Goal: Task Accomplishment & Management: Use online tool/utility

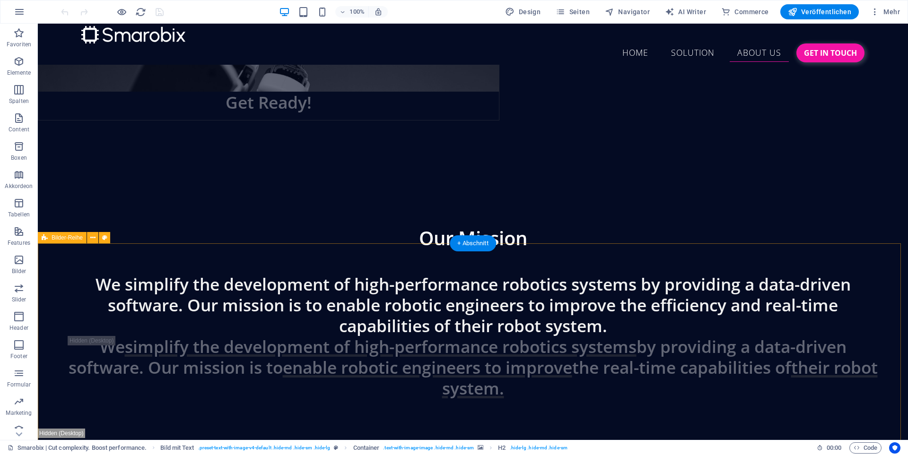
scroll to position [3469, 0]
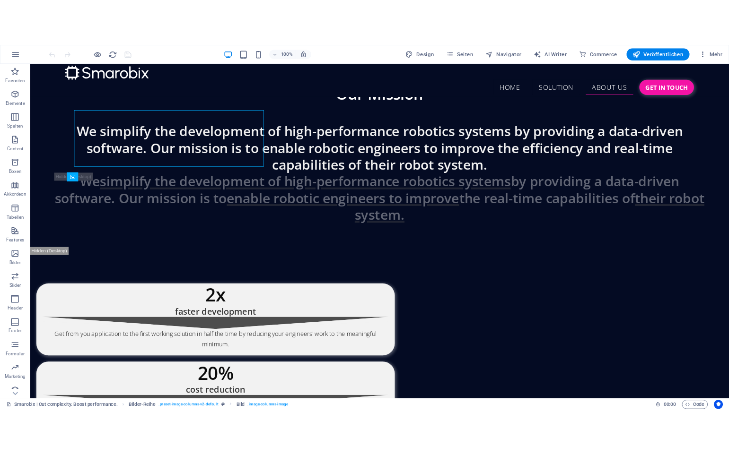
scroll to position [3575, 0]
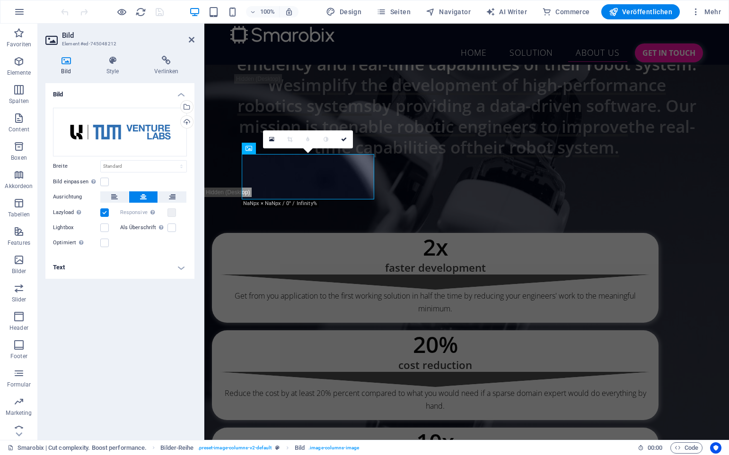
scroll to position [3842, 0]
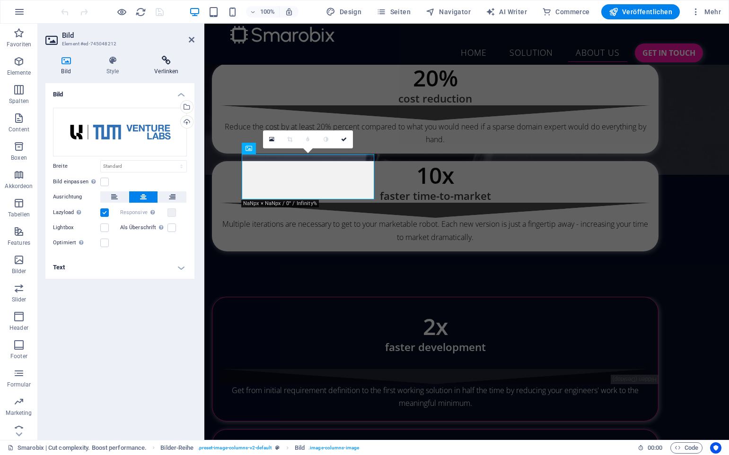
click at [166, 67] on h4 "Verlinken" at bounding box center [167, 66] width 56 height 20
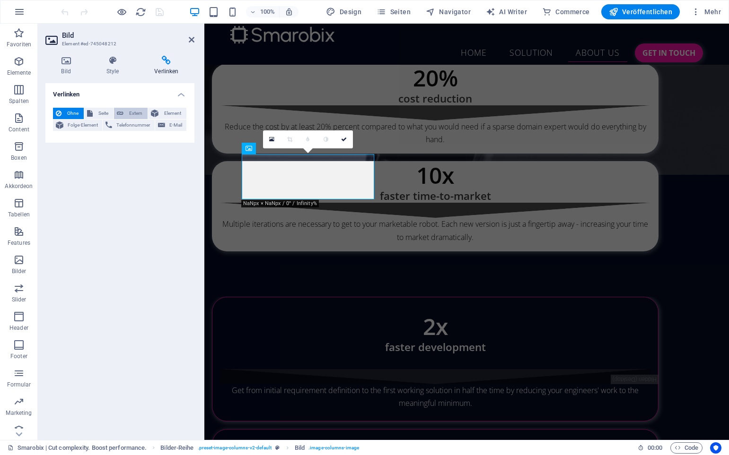
click at [128, 111] on span "Extern" at bounding box center [135, 113] width 18 height 11
select select "blank"
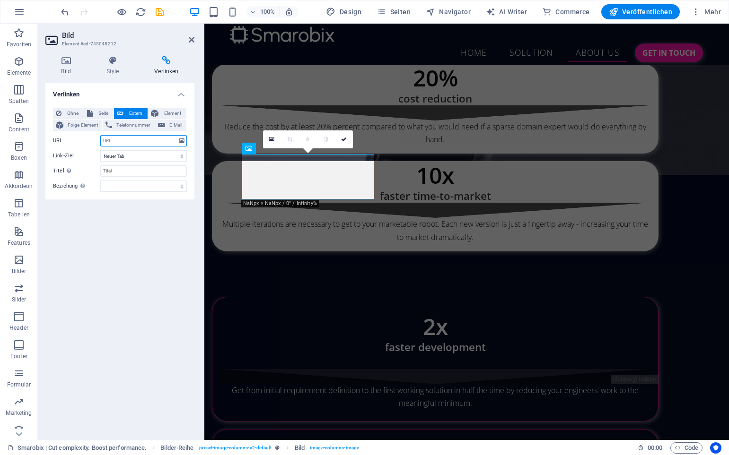
paste input "https://www.tum-venture-labs.de/labs/robotics-ai/"
type input "https://www.tum-venture-labs.de/labs/robotics-ai/"
click at [140, 241] on div "Verlinken Ohne Seite Extern Element Folge-Element Telefonnummer E-Mail Seite Sm…" at bounding box center [119, 258] width 149 height 350
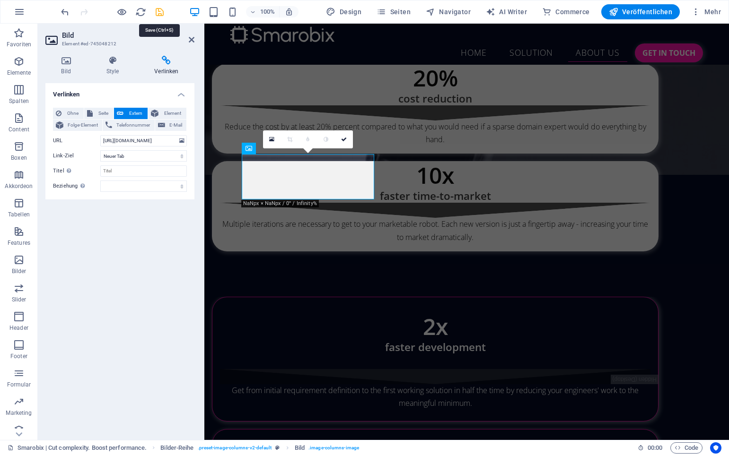
click at [158, 14] on icon "save" at bounding box center [159, 12] width 11 height 11
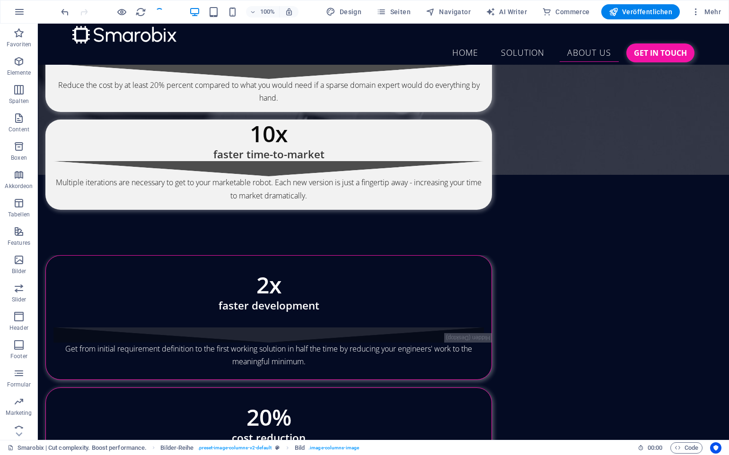
checkbox input "false"
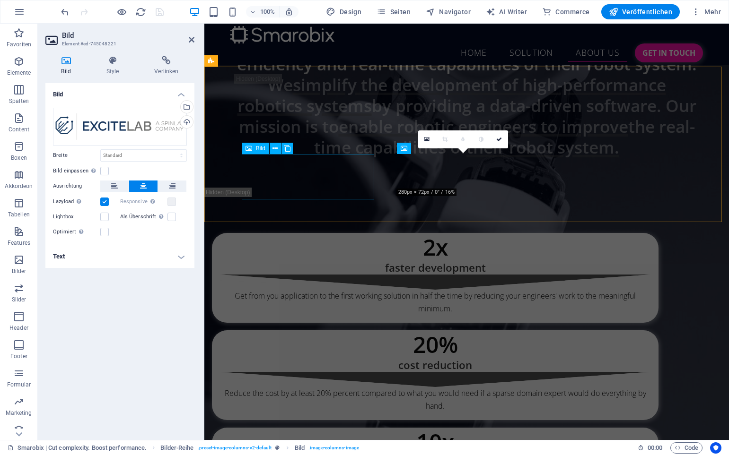
scroll to position [3842, 0]
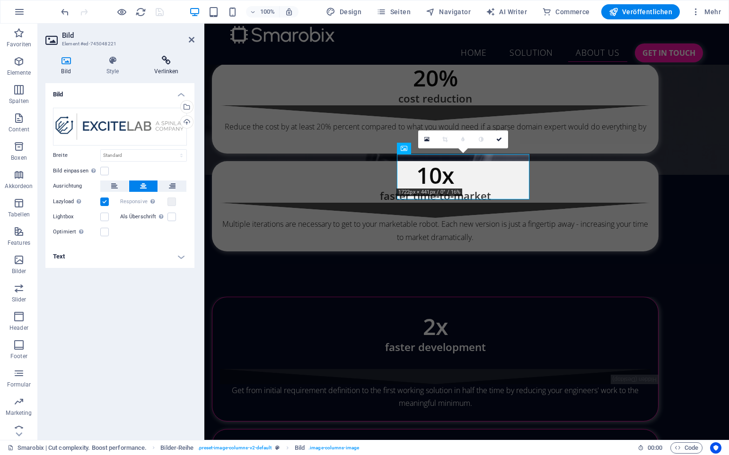
click at [162, 67] on h4 "Verlinken" at bounding box center [167, 66] width 56 height 20
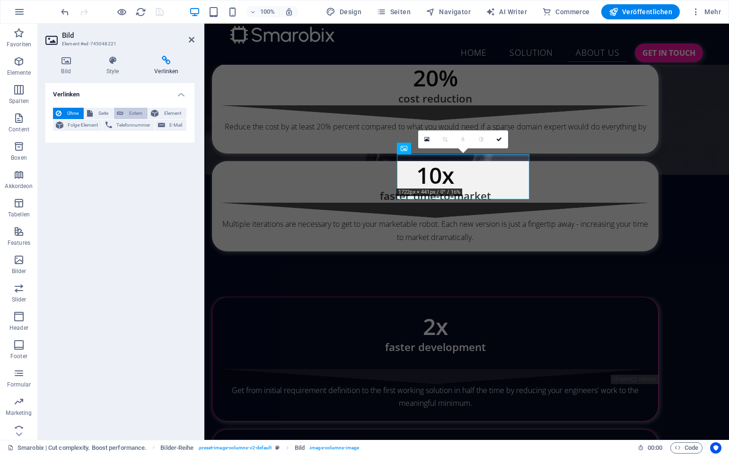
click at [124, 110] on button "Extern" at bounding box center [131, 113] width 34 height 11
select select "blank"
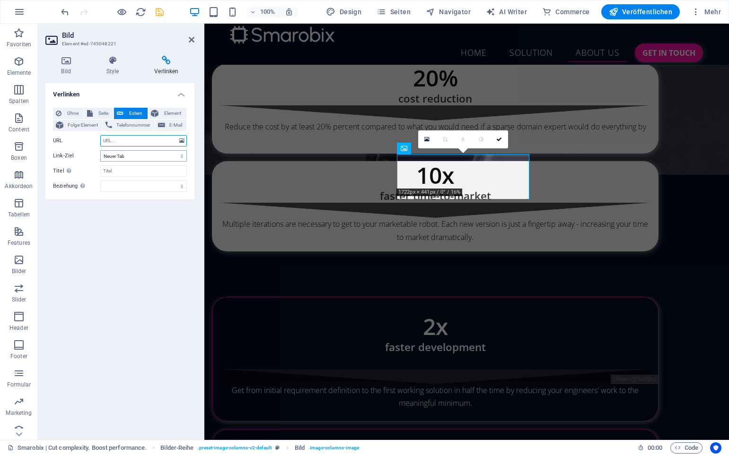
paste input "https://www.excitelab.co/"
type input "https://www.excitelab.co/"
click at [157, 10] on icon "save" at bounding box center [159, 12] width 11 height 11
checkbox input "false"
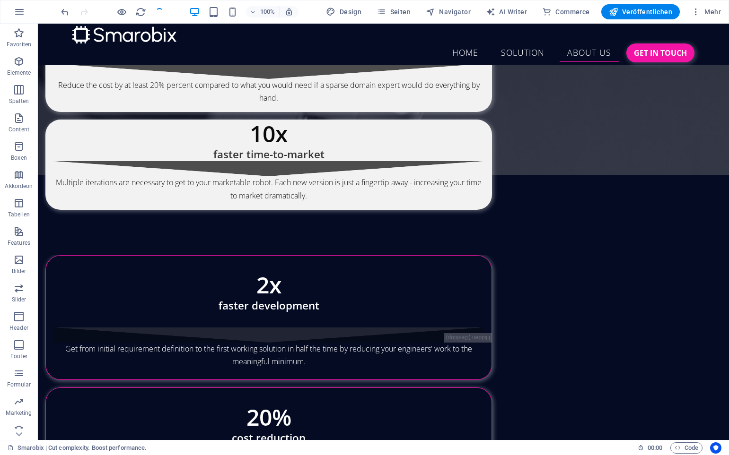
scroll to position [3575, 0]
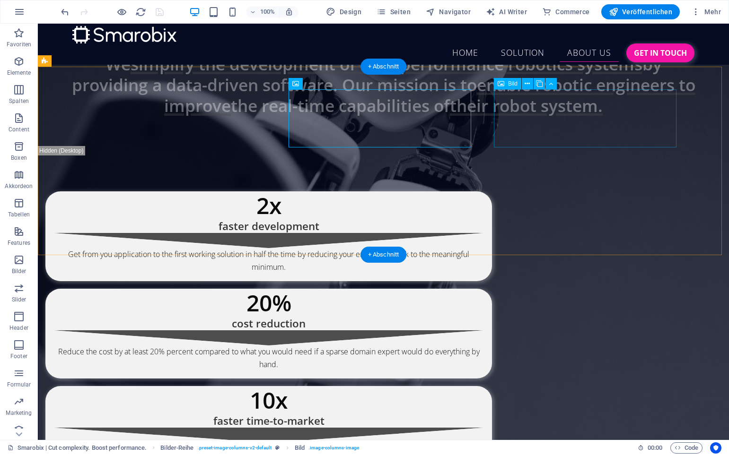
select select "%"
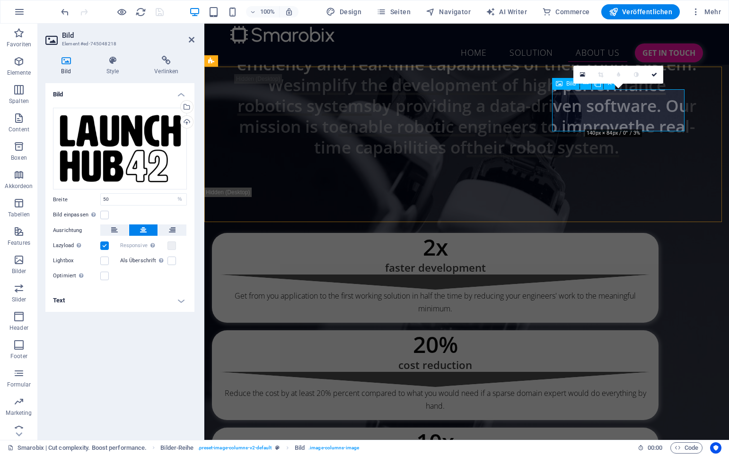
scroll to position [3842, 0]
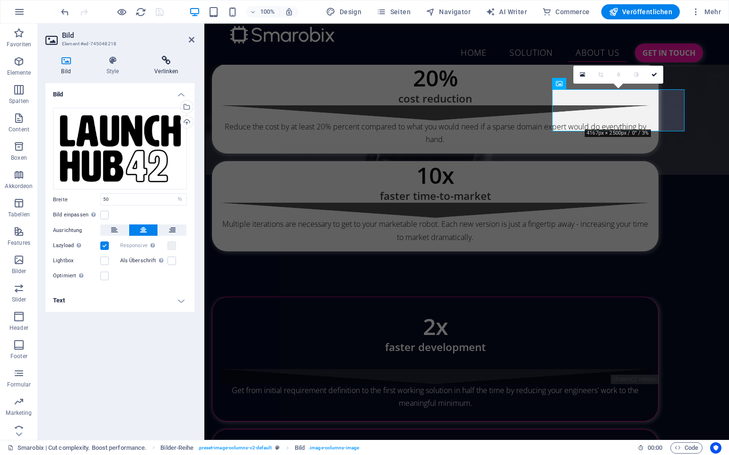
click at [166, 66] on h4 "Verlinken" at bounding box center [167, 66] width 56 height 20
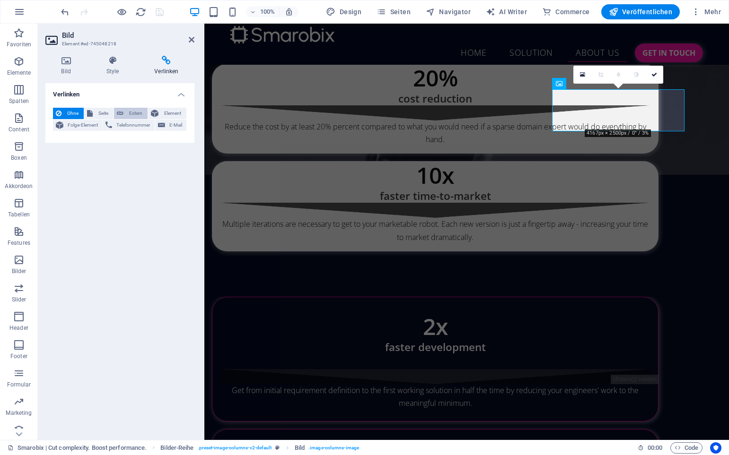
click at [135, 114] on span "Extern" at bounding box center [135, 113] width 18 height 11
select select "blank"
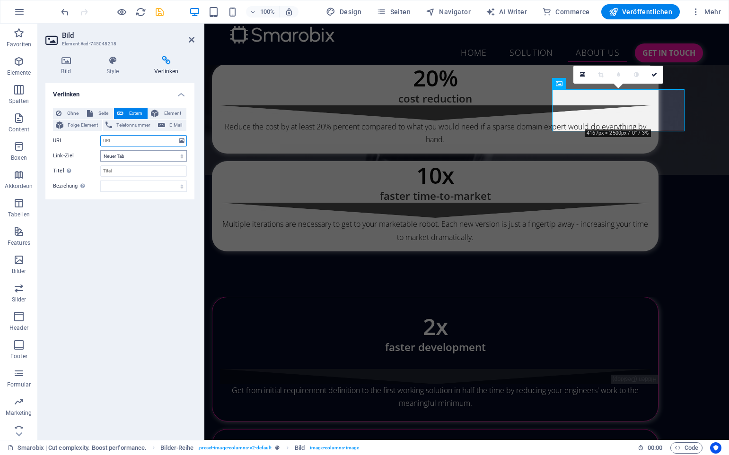
paste input "https://launchhub42.com/"
type input "https://launchhub42.com/"
click at [162, 18] on div at bounding box center [112, 11] width 106 height 15
click at [158, 15] on icon "save" at bounding box center [159, 12] width 11 height 11
checkbox input "false"
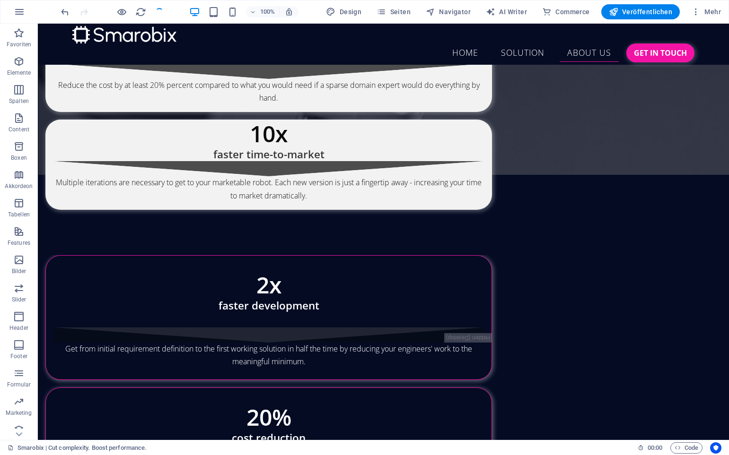
scroll to position [3575, 0]
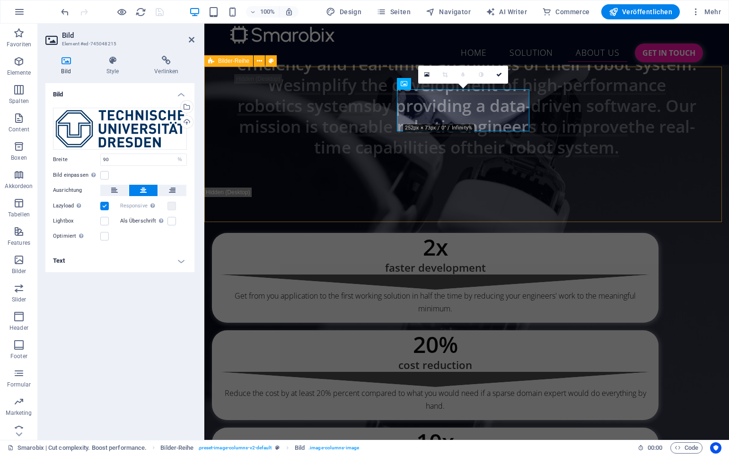
scroll to position [3842, 0]
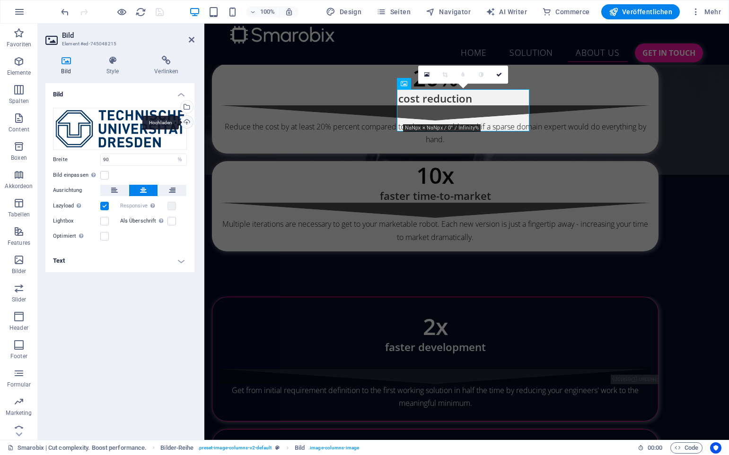
click at [187, 121] on div "Hochladen" at bounding box center [186, 123] width 14 height 14
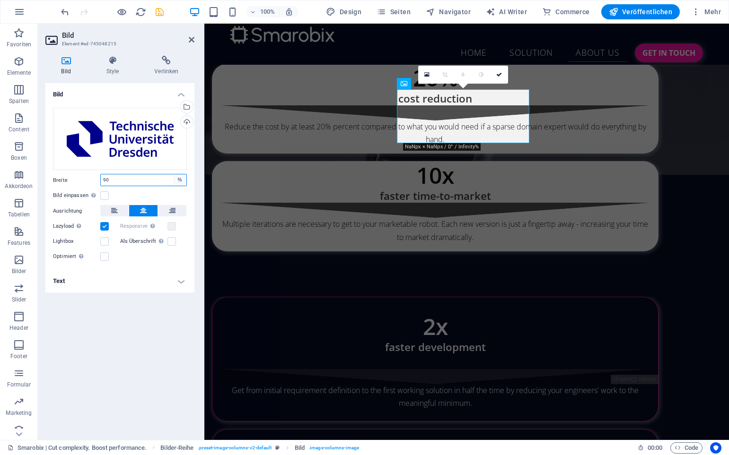
click at [179, 179] on select "Standard auto px rem % em vh vw" at bounding box center [179, 180] width 13 height 11
select select "default"
click at [173, 175] on select "Standard auto px rem % em vh vw" at bounding box center [179, 180] width 13 height 11
click at [149, 179] on select "Standard auto px rem % em vh vw" at bounding box center [144, 180] width 86 height 11
select select "%"
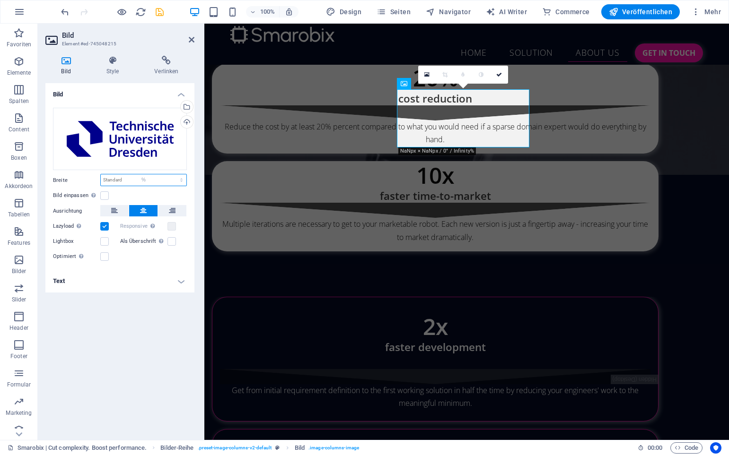
click at [173, 175] on select "Standard auto px rem % em vh vw" at bounding box center [144, 180] width 86 height 11
click at [157, 192] on div "Bild einpassen Bild automatisch anhand einer fixen Breite und Höhe einpassen" at bounding box center [120, 195] width 134 height 11
click at [144, 183] on input "90" at bounding box center [144, 180] width 86 height 11
type input "9"
type input "80"
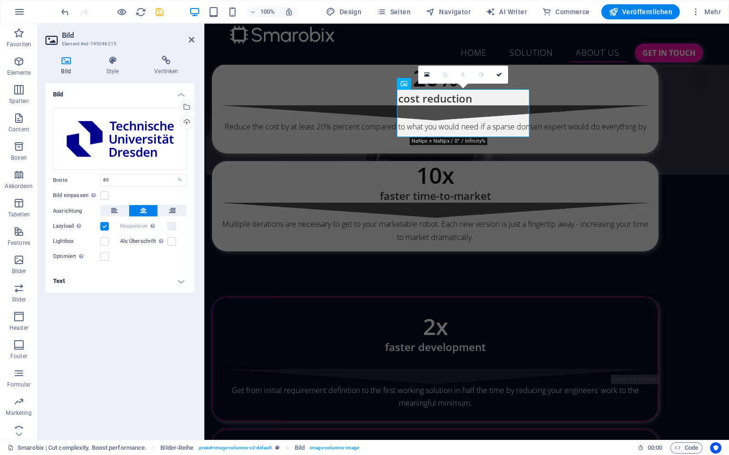
click at [142, 195] on div "Bild einpassen Bild automatisch anhand einer fixen Breite und Höhe einpassen" at bounding box center [120, 195] width 134 height 11
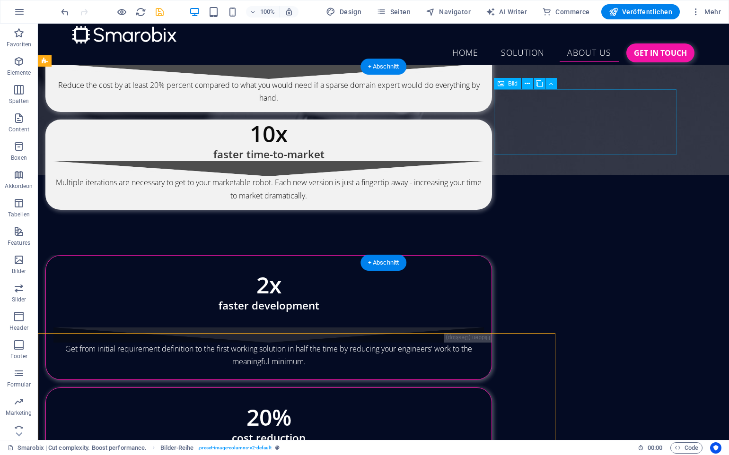
scroll to position [3575, 0]
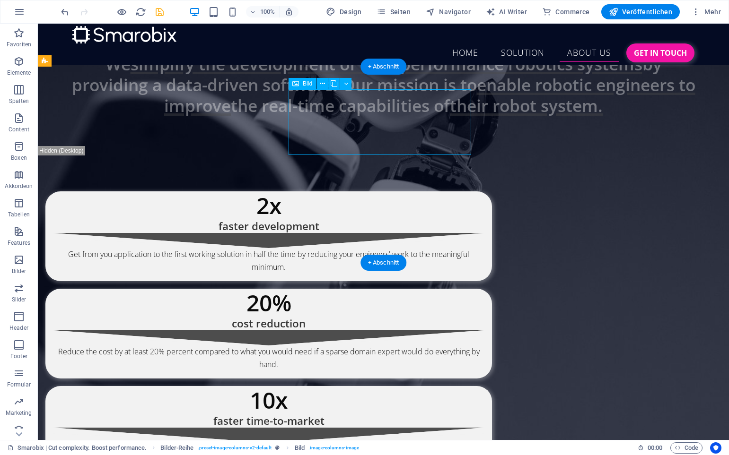
select select "%"
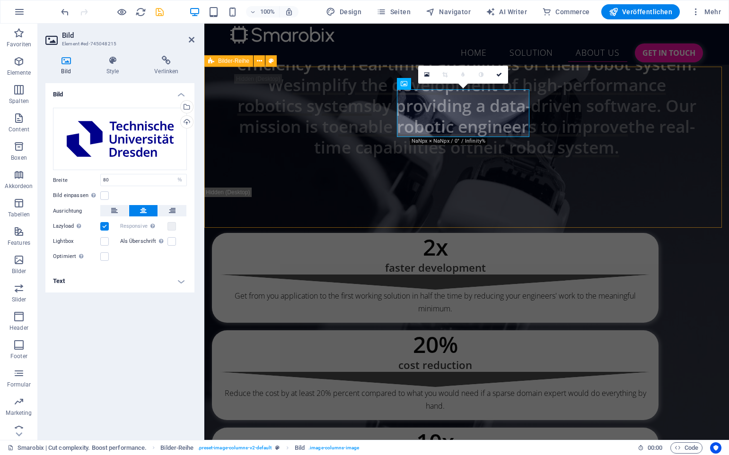
scroll to position [3842, 0]
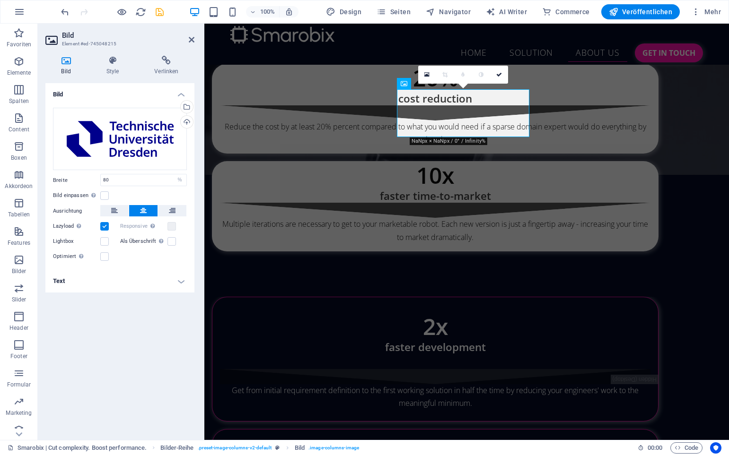
click at [146, 174] on div "Ziehe Dateien zum Hochladen hierher oder klicke hier, um aus Dateien oder koste…" at bounding box center [119, 185] width 149 height 170
click at [147, 181] on input "80" at bounding box center [144, 180] width 86 height 11
type input "8"
type input "75"
click at [154, 198] on div "Bild einpassen Bild automatisch anhand einer fixen Breite und Höhe einpassen" at bounding box center [120, 195] width 134 height 11
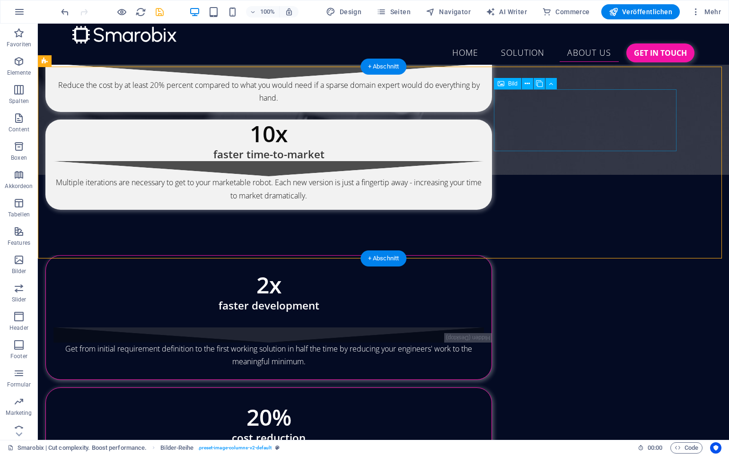
scroll to position [3575, 0]
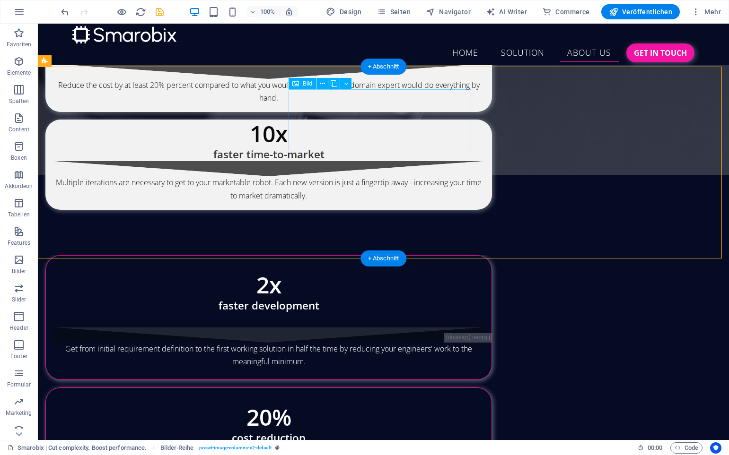
select select "%"
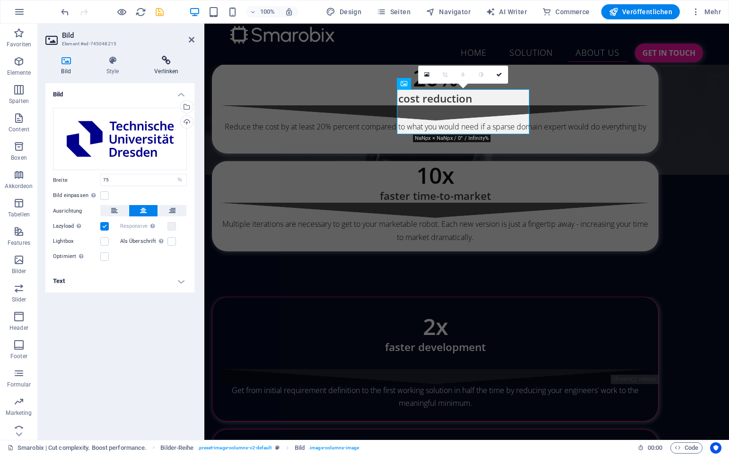
click at [166, 67] on h4 "Verlinken" at bounding box center [167, 66] width 56 height 20
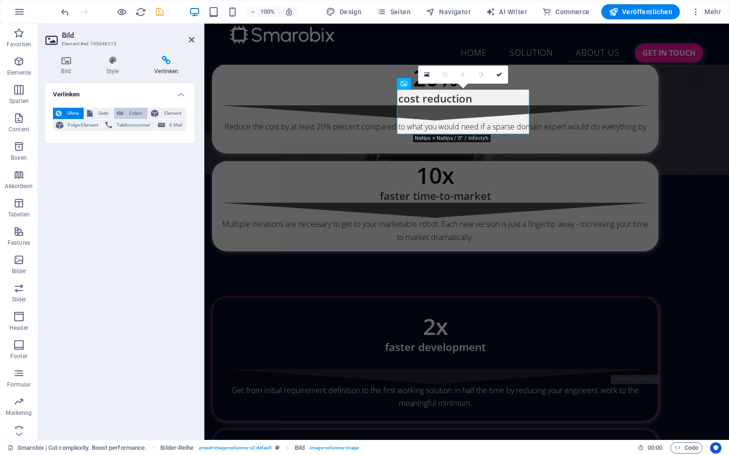
click at [127, 112] on span "Extern" at bounding box center [135, 113] width 18 height 11
select select "blank"
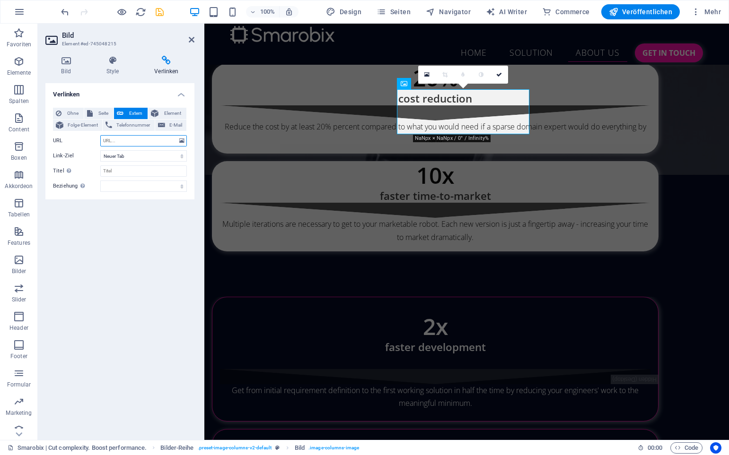
click at [120, 138] on input "URL" at bounding box center [143, 140] width 87 height 11
type input "https://tu-dresden.de"
click at [154, 13] on icon "save" at bounding box center [159, 12] width 11 height 11
checkbox input "false"
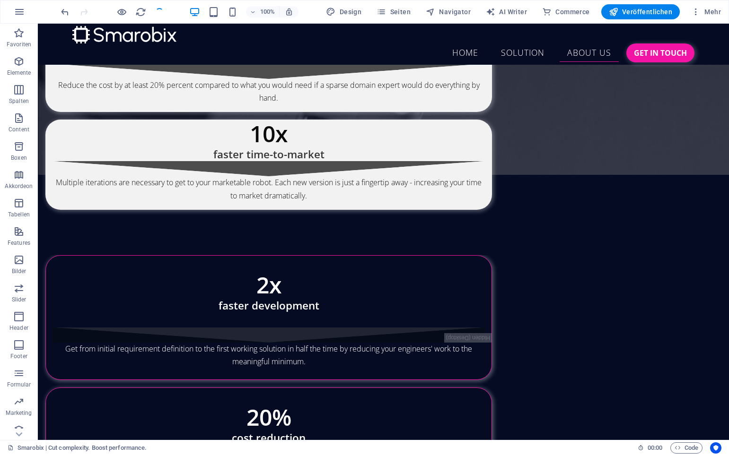
scroll to position [3575, 0]
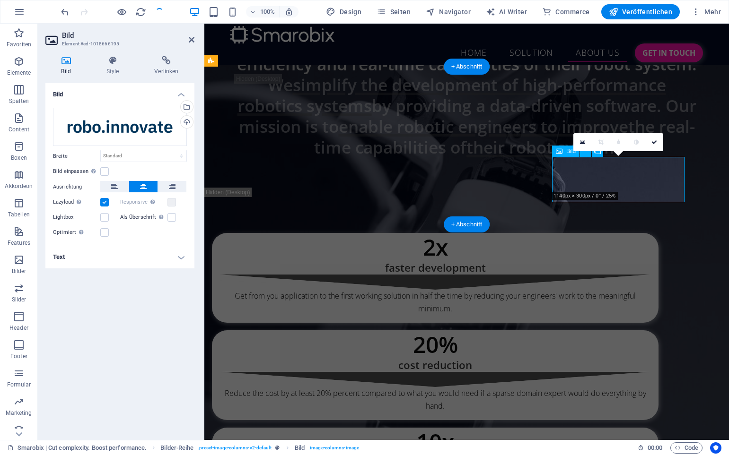
scroll to position [3842, 0]
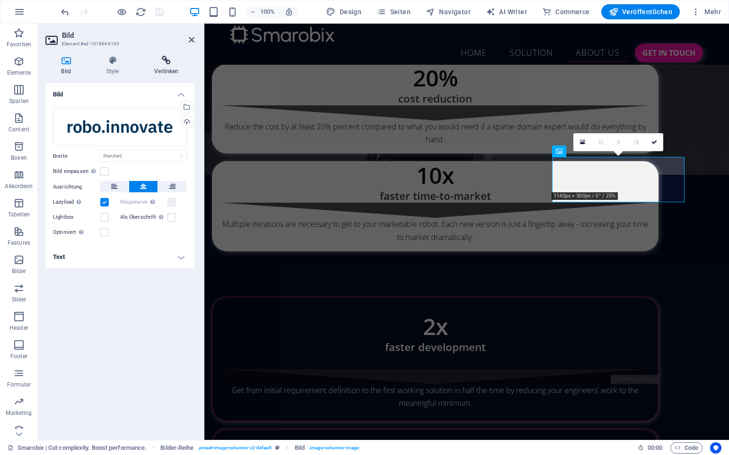
click at [161, 70] on h4 "Verlinken" at bounding box center [167, 66] width 56 height 20
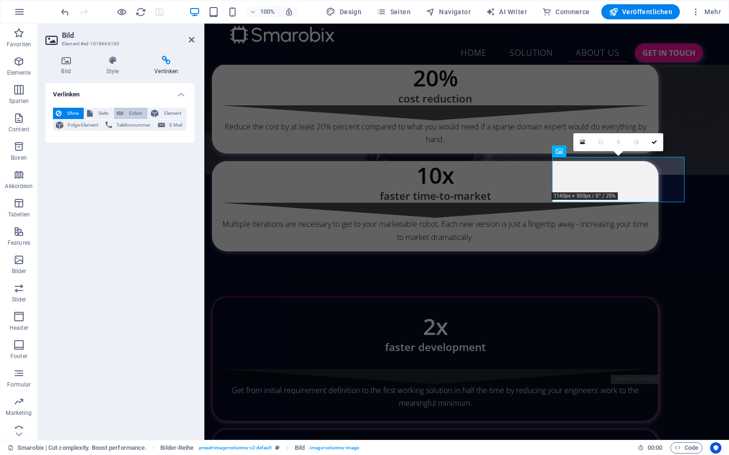
click at [130, 111] on span "Extern" at bounding box center [135, 113] width 18 height 11
select select "blank"
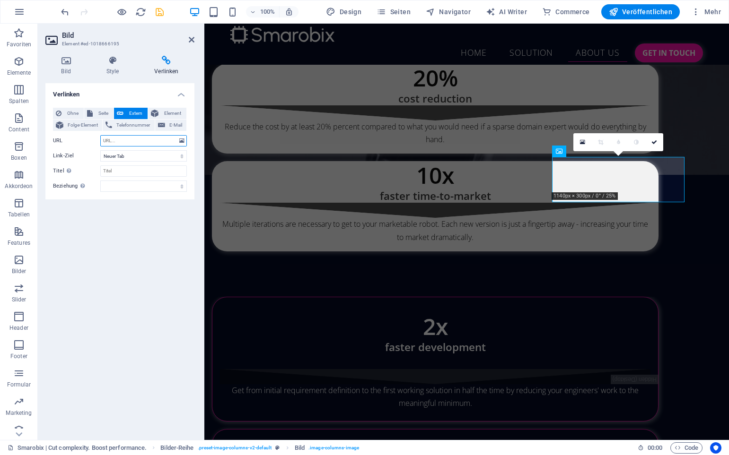
click at [119, 141] on input "URL" at bounding box center [143, 140] width 87 height 11
paste input "https://roboinnovate.mirmi.tum.de/"
type input "https://roboinnovate.mirmi.tum.de/"
click at [120, 307] on div "Verlinken Ohne Seite Extern Element Folge-Element Telefonnummer E-Mail Seite Sm…" at bounding box center [119, 258] width 149 height 350
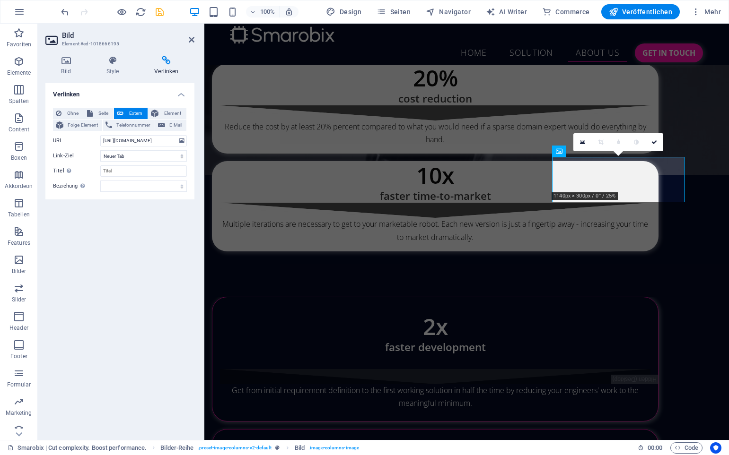
scroll to position [0, 0]
click at [159, 14] on icon "save" at bounding box center [159, 12] width 11 height 11
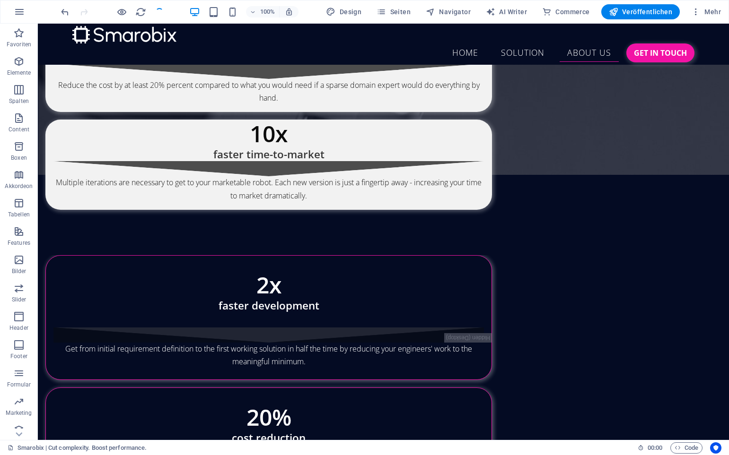
checkbox input "false"
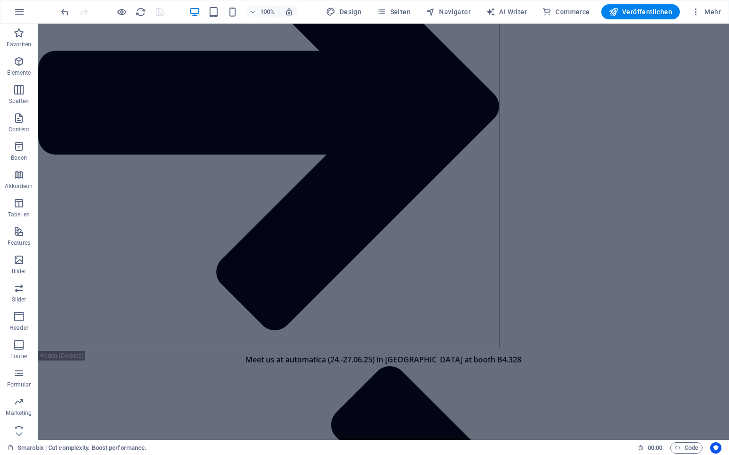
scroll to position [614, 0]
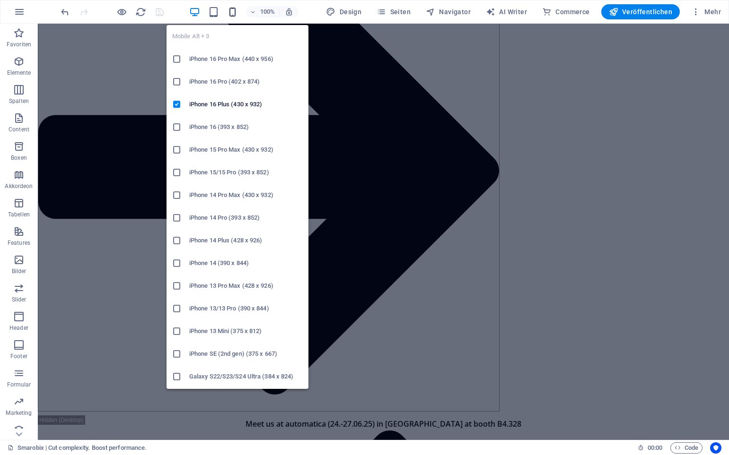
click at [230, 15] on icon "button" at bounding box center [232, 12] width 11 height 11
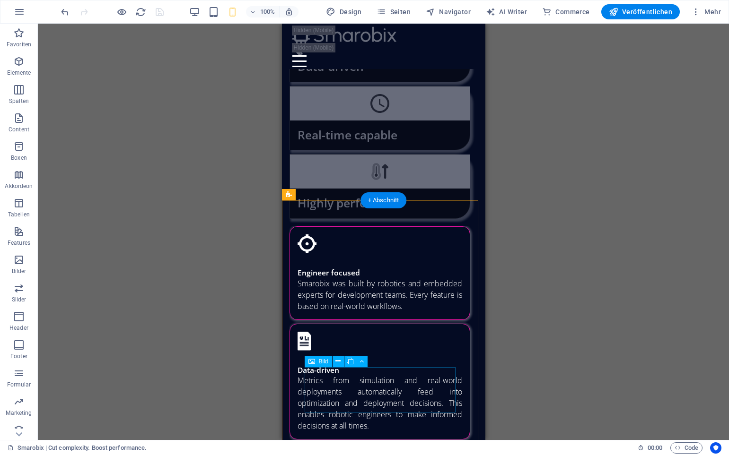
scroll to position [5034, 0]
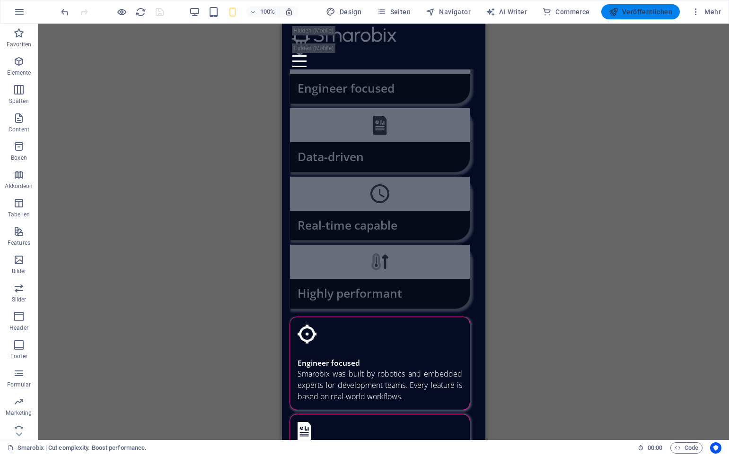
click at [647, 16] on span "Veröffentlichen" at bounding box center [640, 11] width 63 height 9
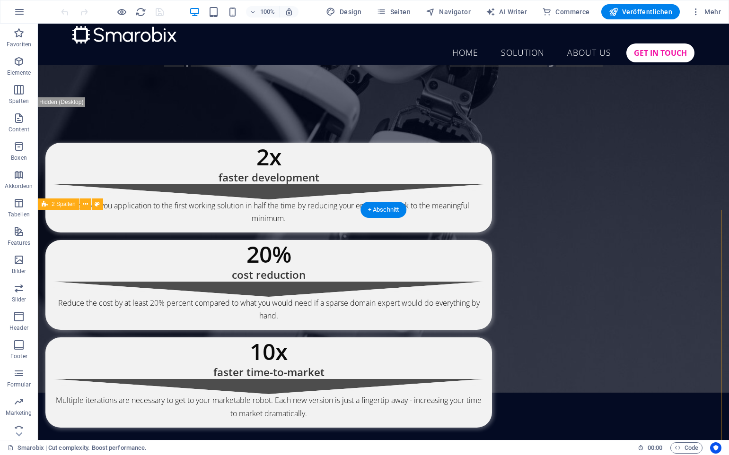
scroll to position [3515, 0]
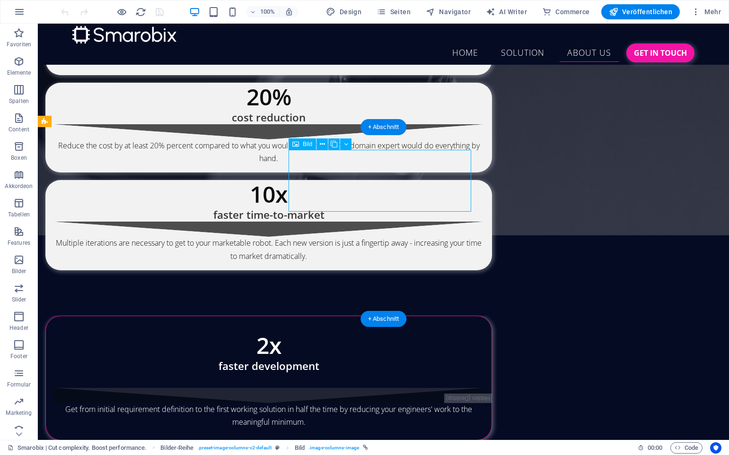
select select "%"
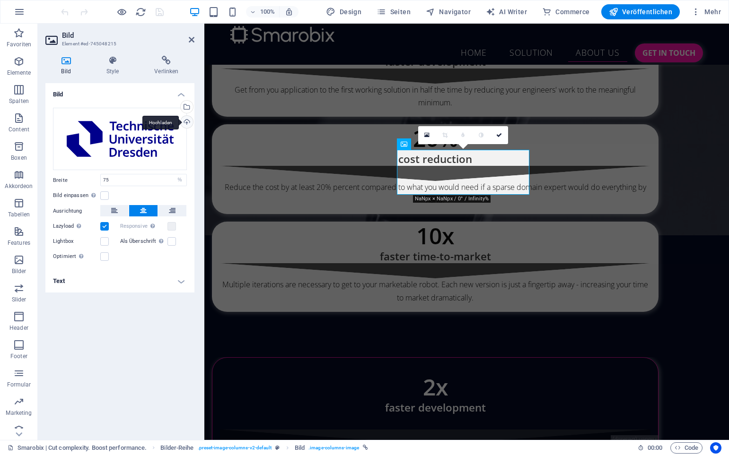
click at [185, 122] on div "Hochladen" at bounding box center [186, 123] width 14 height 14
click at [498, 133] on icon at bounding box center [499, 135] width 6 height 6
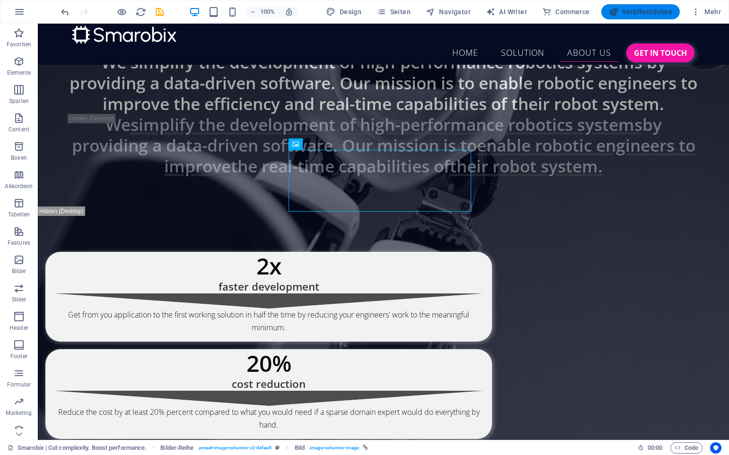
click at [639, 9] on span "Veröffentlichen" at bounding box center [640, 11] width 63 height 9
checkbox input "false"
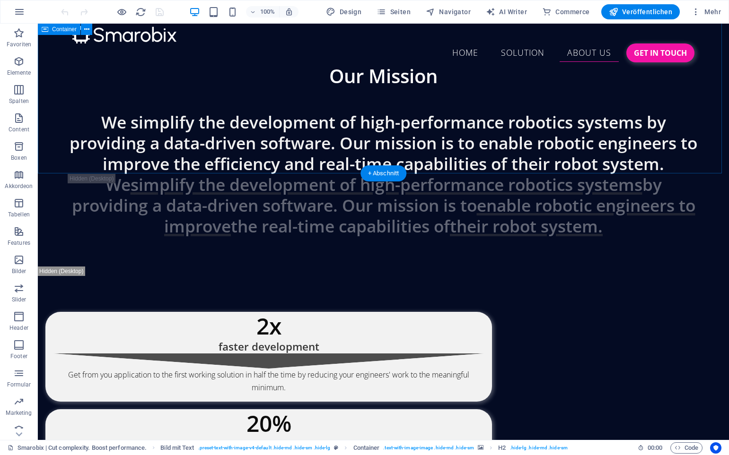
scroll to position [3551, 0]
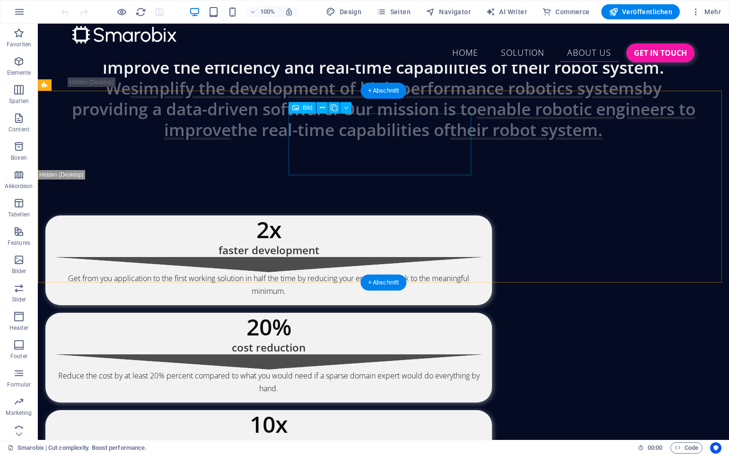
select select "%"
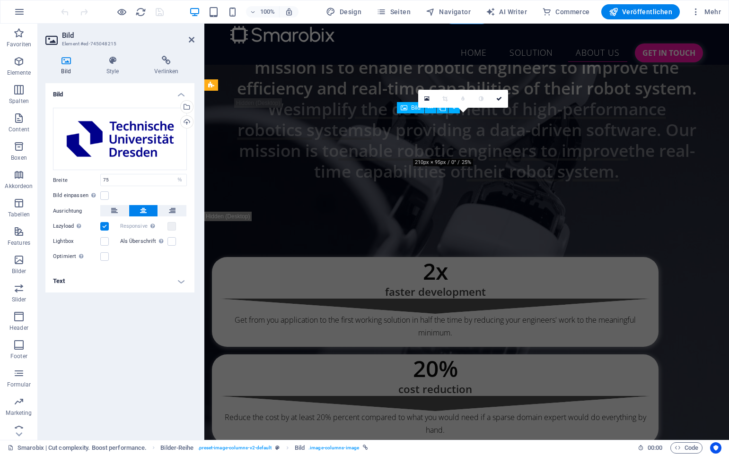
scroll to position [3818, 0]
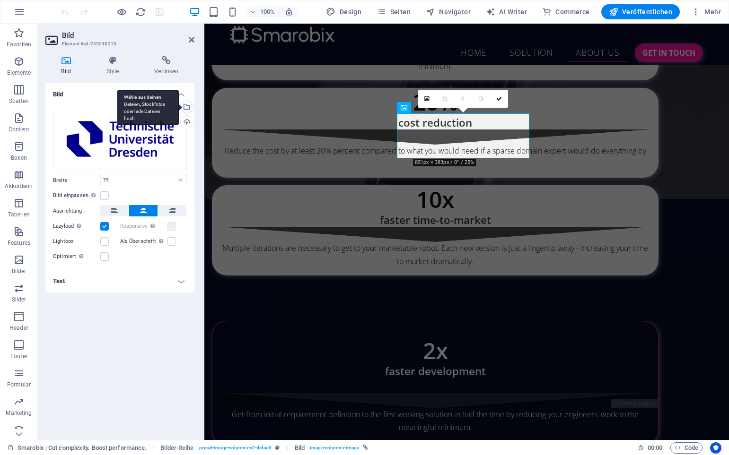
click at [189, 107] on div "Wähle aus deinen Dateien, Stockfotos oder lade Dateien hoch" at bounding box center [186, 108] width 14 height 14
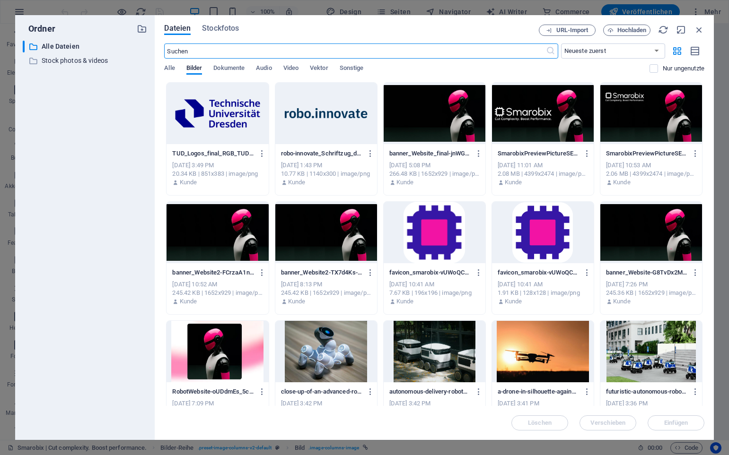
scroll to position [3916, 0]
click at [223, 117] on div at bounding box center [217, 113] width 102 height 61
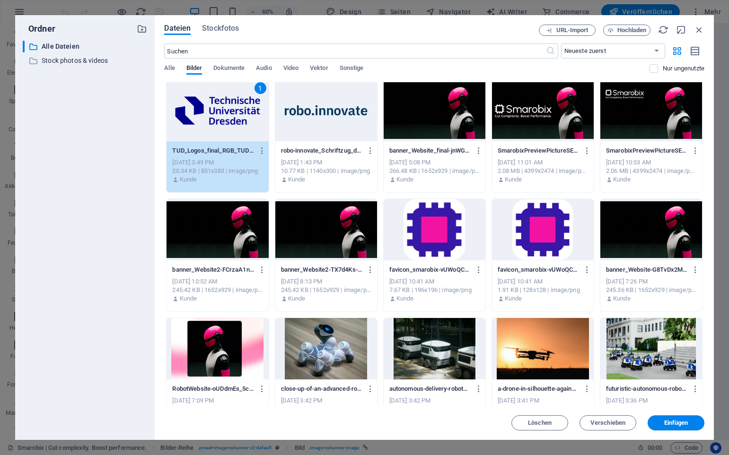
scroll to position [0, 0]
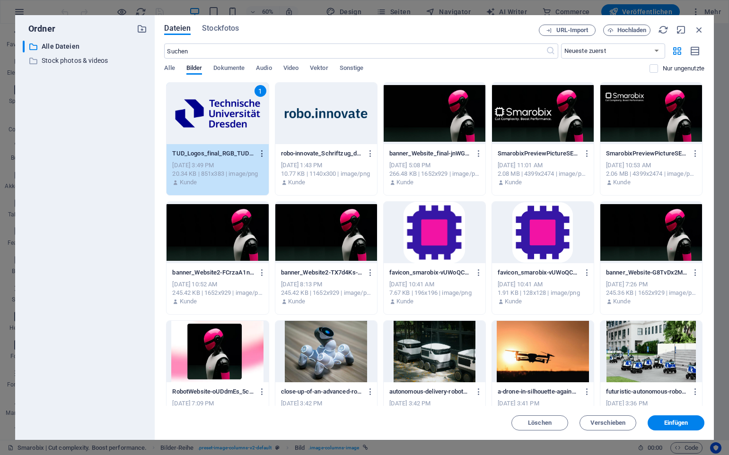
click at [263, 150] on icon "button" at bounding box center [262, 153] width 9 height 9
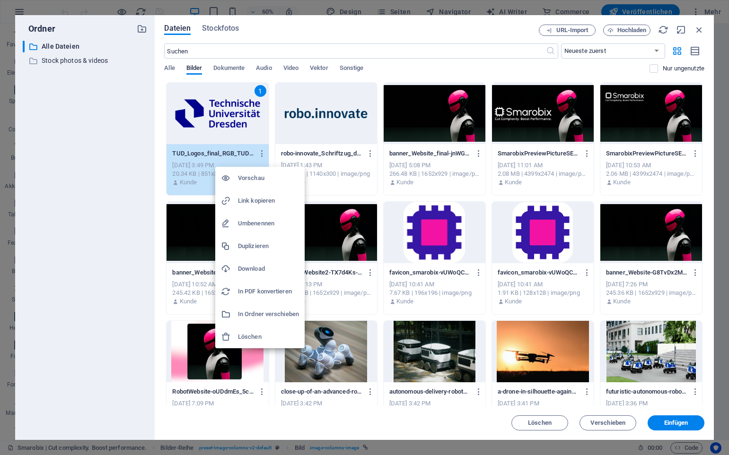
click at [257, 266] on h6 "Download" at bounding box center [268, 268] width 61 height 11
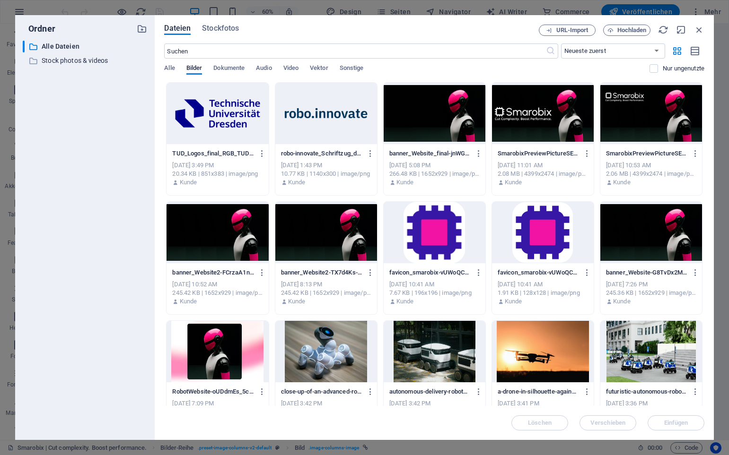
click at [227, 124] on div at bounding box center [217, 113] width 102 height 61
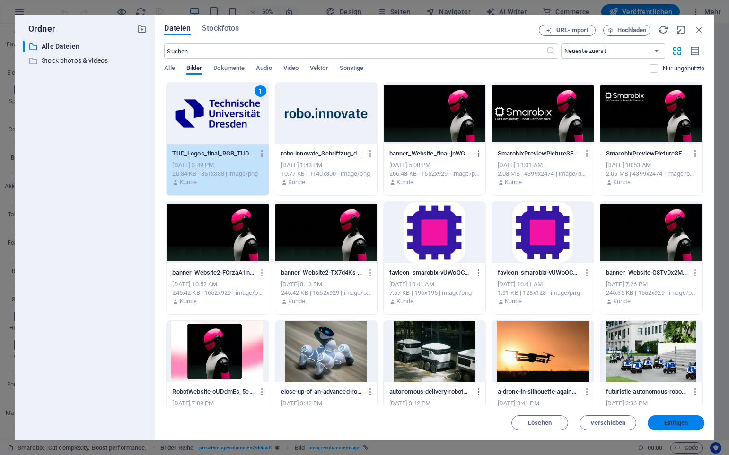
click at [676, 421] on span "Einfügen" at bounding box center [676, 423] width 24 height 6
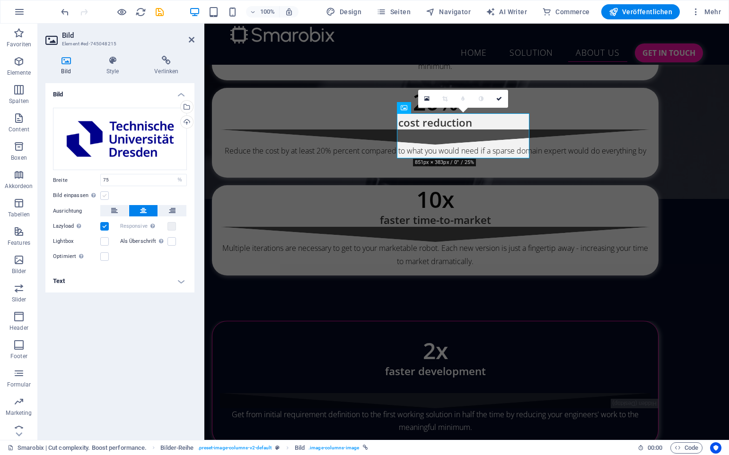
click at [106, 196] on label at bounding box center [104, 196] width 9 height 9
click at [0, 0] on input "Bild einpassen Bild automatisch anhand einer fixen Breite und Höhe einpassen" at bounding box center [0, 0] width 0 height 0
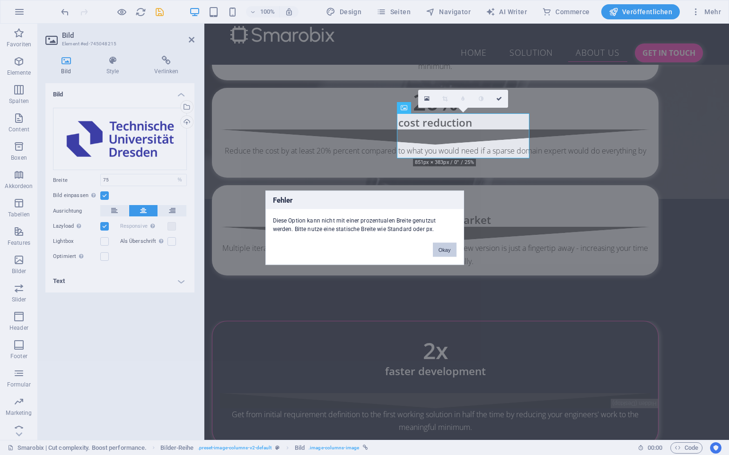
click at [453, 252] on button "Okay" at bounding box center [445, 250] width 24 height 14
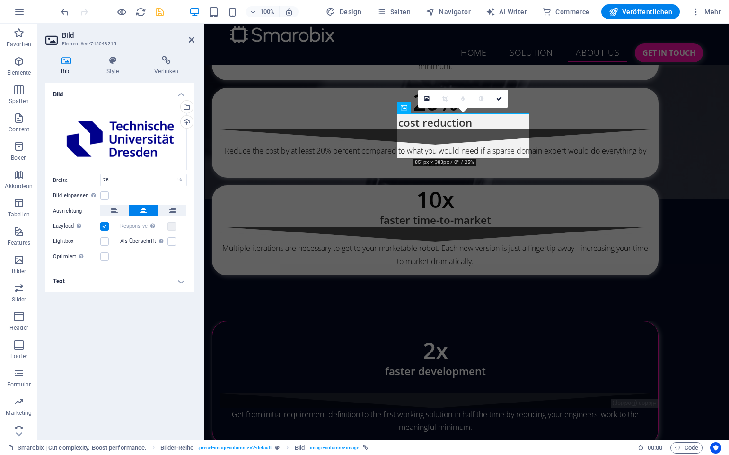
click at [159, 11] on icon "save" at bounding box center [159, 12] width 11 height 11
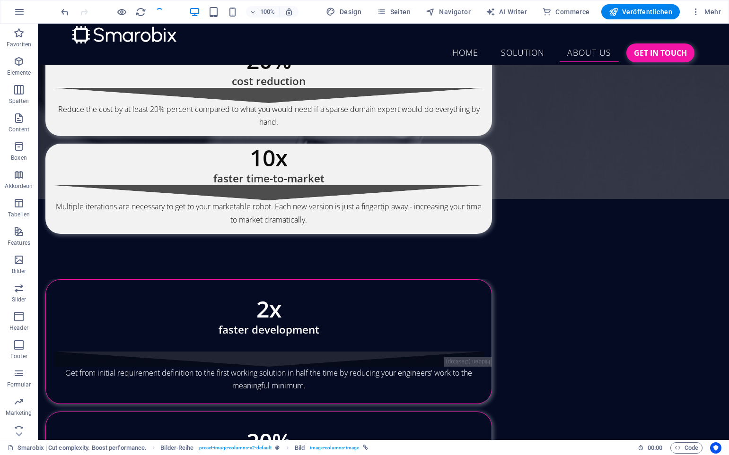
checkbox input "false"
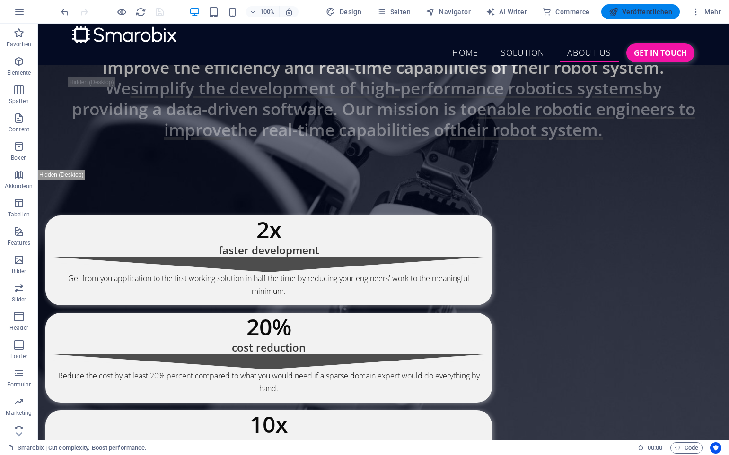
click at [639, 7] on button "Veröffentlichen" at bounding box center [640, 11] width 79 height 15
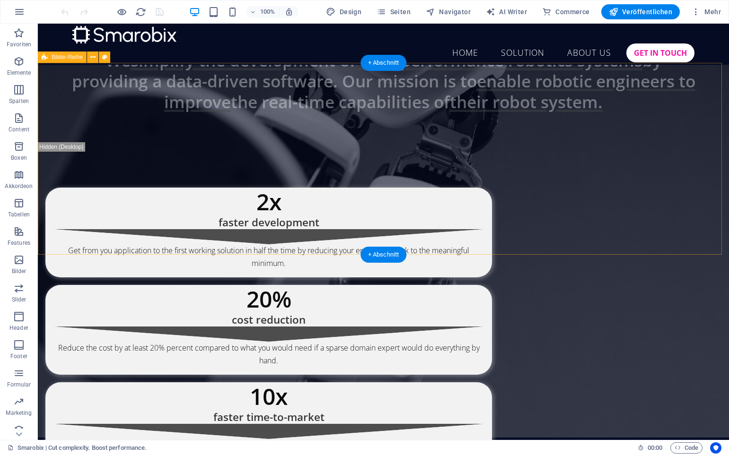
scroll to position [3578, 0]
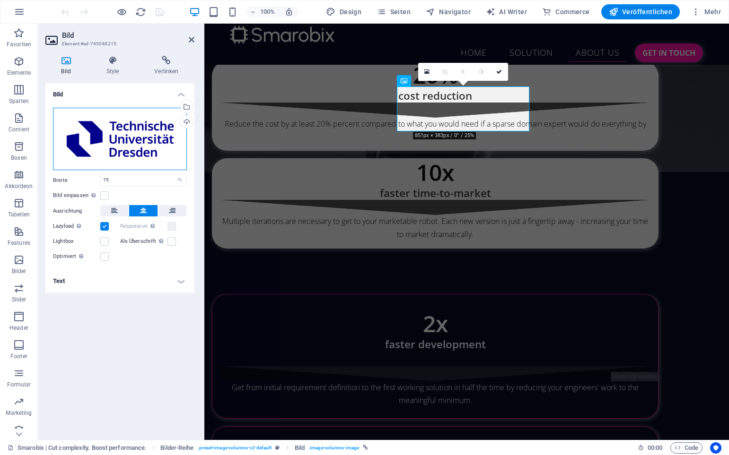
click at [166, 135] on div "Ziehe Dateien zum Hochladen hierher oder klicke hier, um aus Dateien oder koste…" at bounding box center [120, 139] width 134 height 63
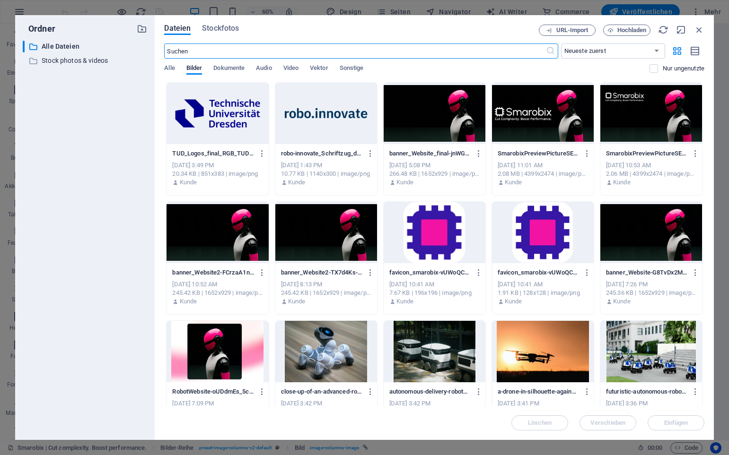
scroll to position [3930, 0]
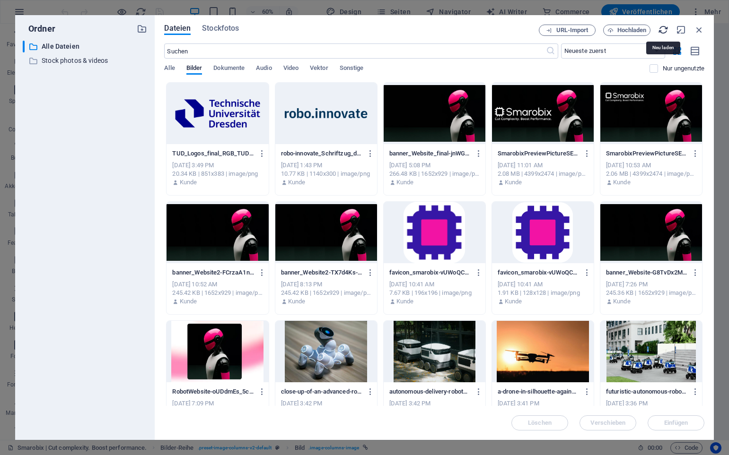
click at [665, 31] on icon "button" at bounding box center [663, 30] width 10 height 10
click at [262, 151] on icon "button" at bounding box center [262, 153] width 9 height 9
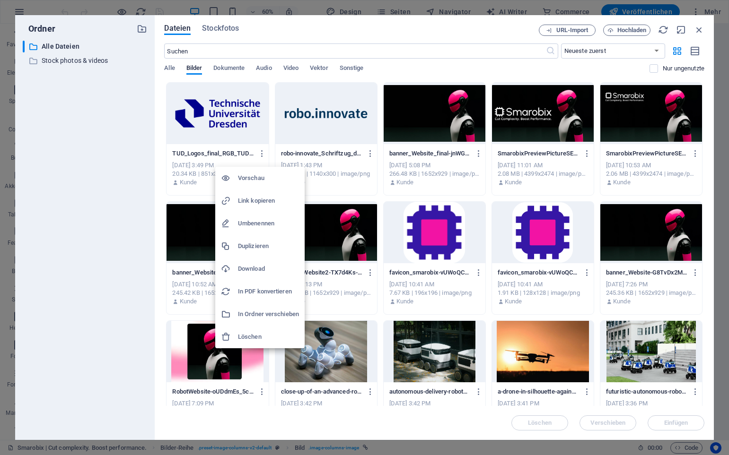
click at [245, 332] on h6 "Löschen" at bounding box center [268, 337] width 61 height 11
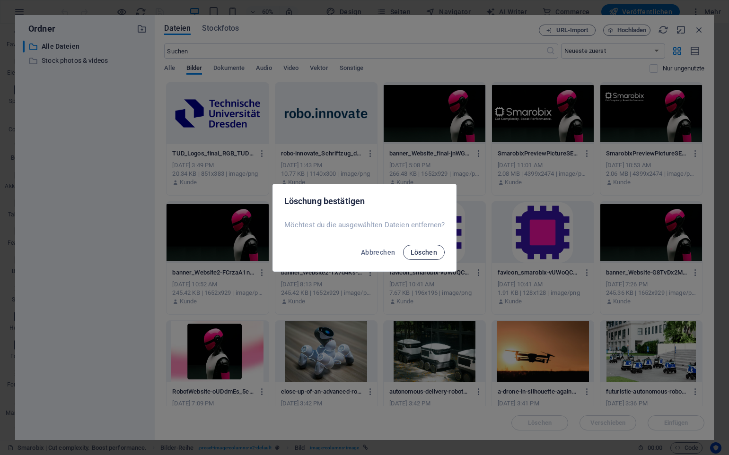
click at [420, 256] on span "Löschen" at bounding box center [424, 253] width 27 height 8
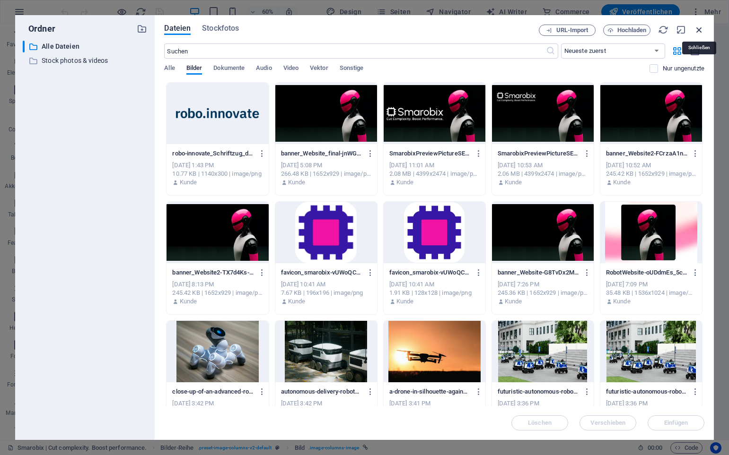
click at [694, 28] on icon "button" at bounding box center [699, 30] width 10 height 10
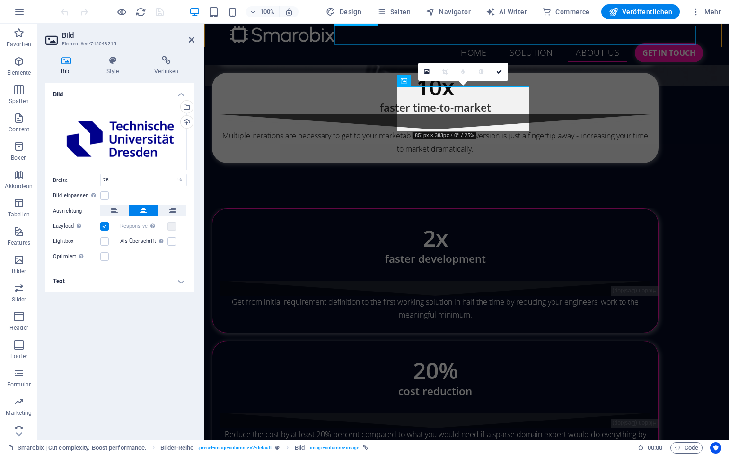
scroll to position [3845, 0]
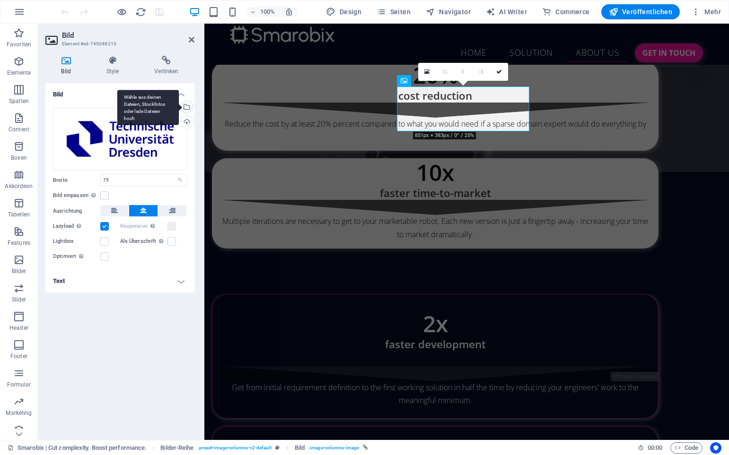
drag, startPoint x: 157, startPoint y: 131, endPoint x: 188, endPoint y: 109, distance: 38.0
click at [188, 109] on div "Wähle aus deinen Dateien, Stockfotos oder lade Dateien hoch" at bounding box center [186, 108] width 14 height 14
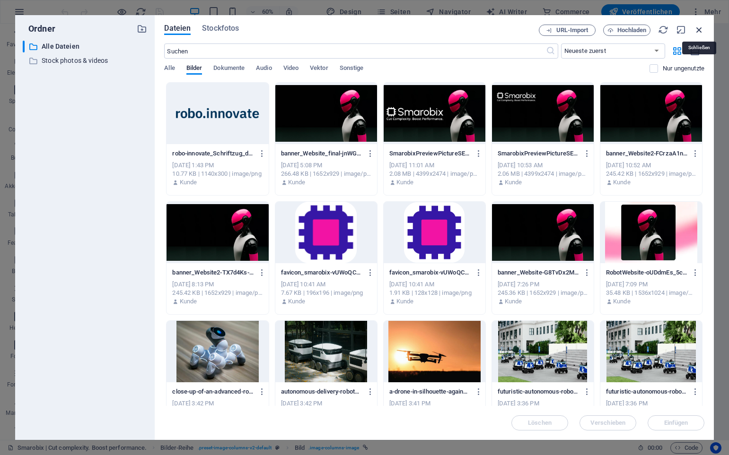
click at [699, 26] on icon "button" at bounding box center [699, 30] width 10 height 10
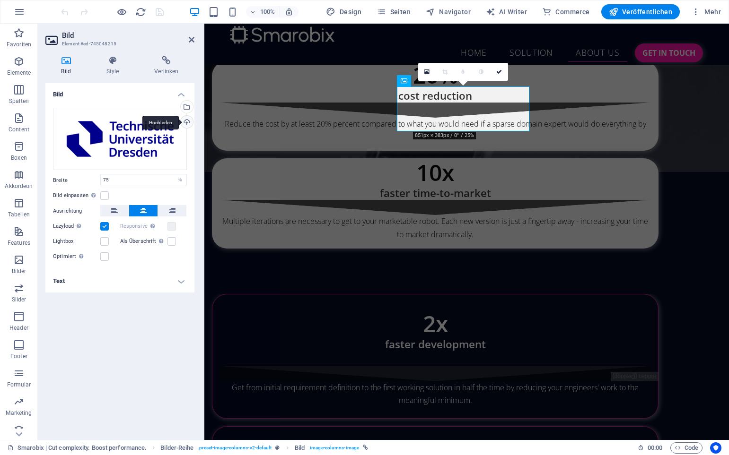
click at [189, 121] on div "Hochladen" at bounding box center [186, 123] width 14 height 14
click at [188, 124] on div "Hochladen" at bounding box center [186, 123] width 14 height 14
click at [157, 178] on input "75" at bounding box center [144, 180] width 86 height 11
click at [180, 176] on select "Standard auto px rem % em vh vw" at bounding box center [179, 180] width 13 height 11
select select "default"
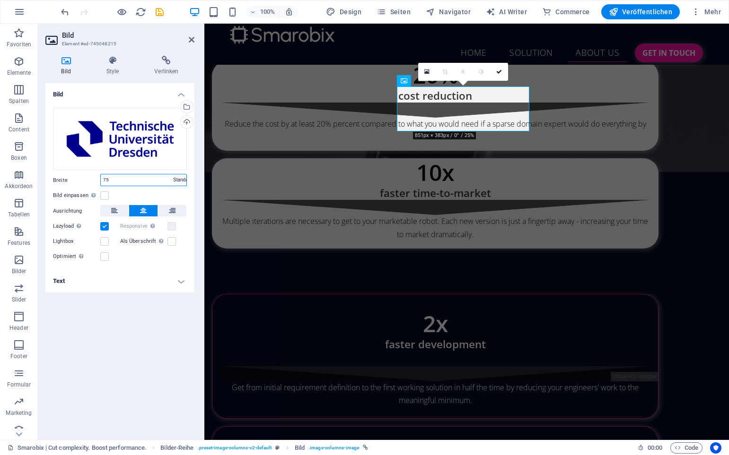
click at [173, 175] on select "Standard auto px rem % em vh vw" at bounding box center [179, 180] width 13 height 11
select select "DISABLED_OPTION_VALUE"
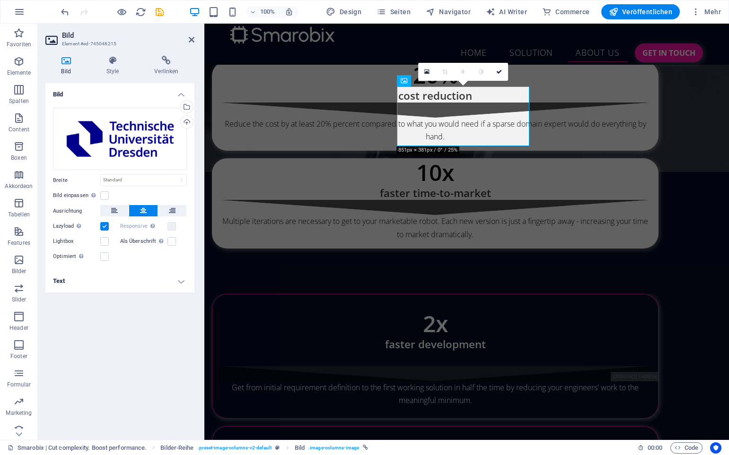
click at [131, 369] on div "Bild Ziehe Dateien zum Hochladen hierher oder klicke hier, um aus Dateien oder …" at bounding box center [119, 258] width 149 height 350
click at [497, 68] on link at bounding box center [499, 72] width 18 height 18
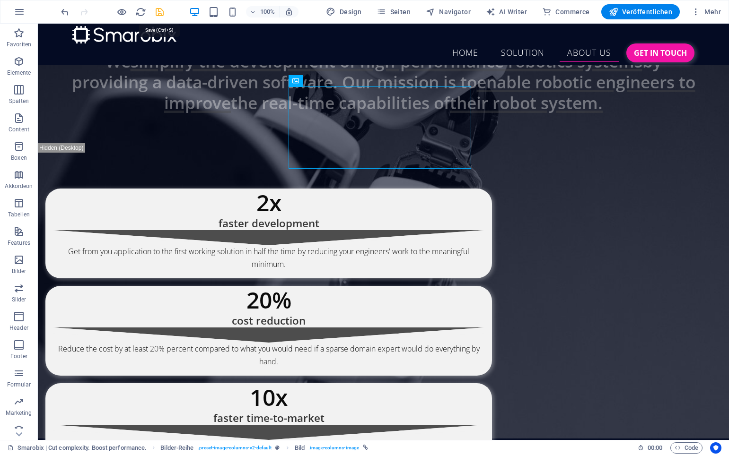
click at [156, 16] on icon "save" at bounding box center [159, 12] width 11 height 11
checkbox input "false"
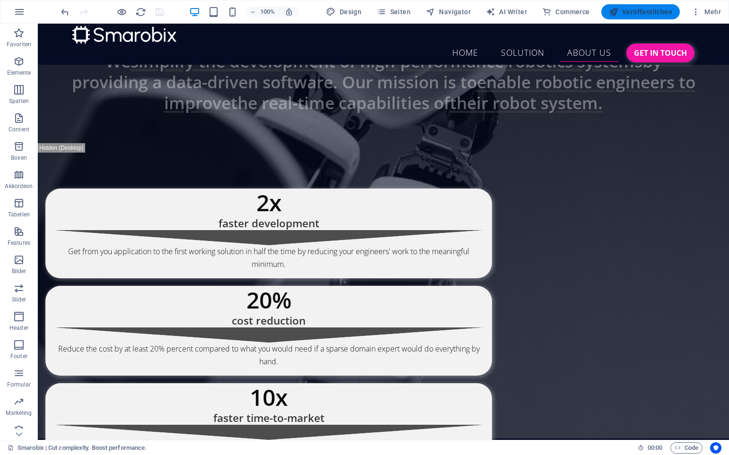
click at [632, 9] on span "Veröffentlichen" at bounding box center [640, 11] width 63 height 9
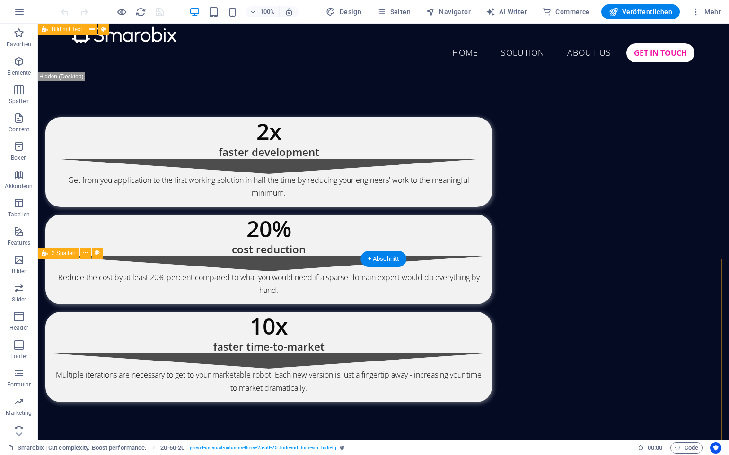
scroll to position [3660, 0]
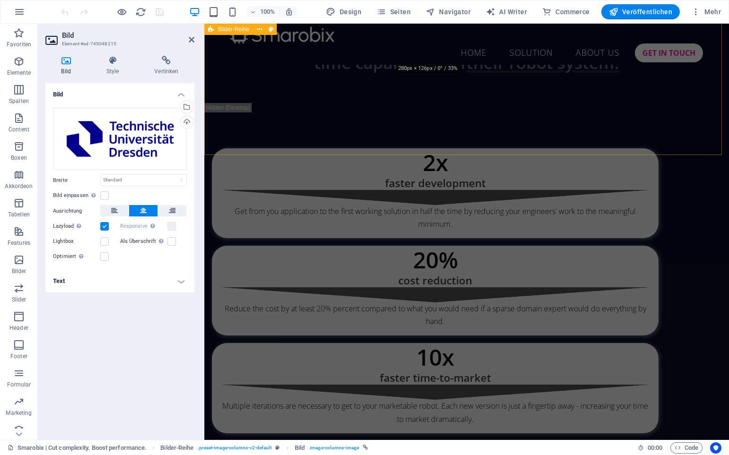
scroll to position [3927, 0]
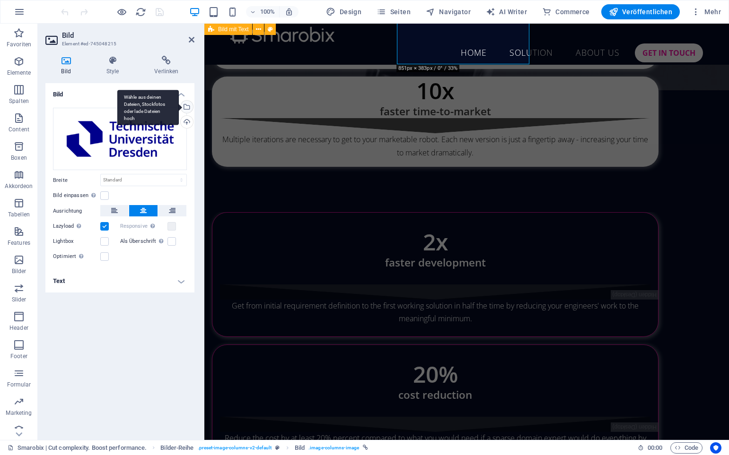
click at [188, 107] on div "Wähle aus deinen Dateien, Stockfotos oder lade Dateien hoch" at bounding box center [186, 108] width 14 height 14
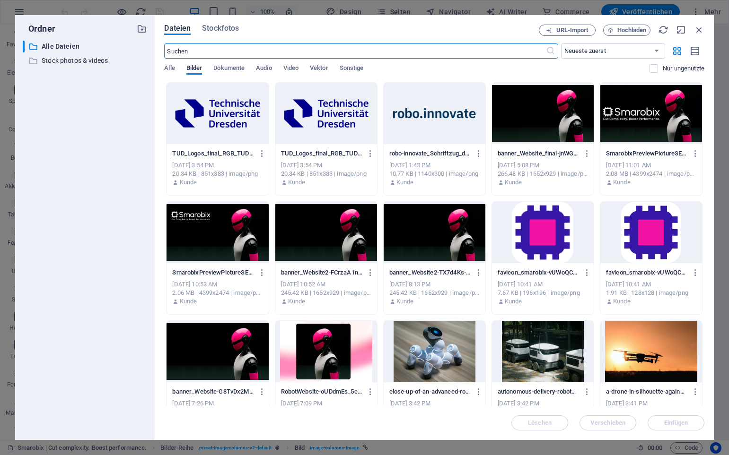
scroll to position [4024, 0]
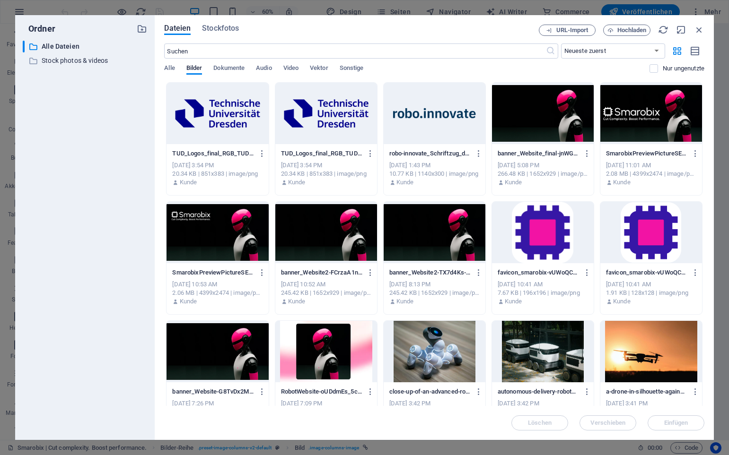
click at [416, 111] on div at bounding box center [435, 113] width 102 height 61
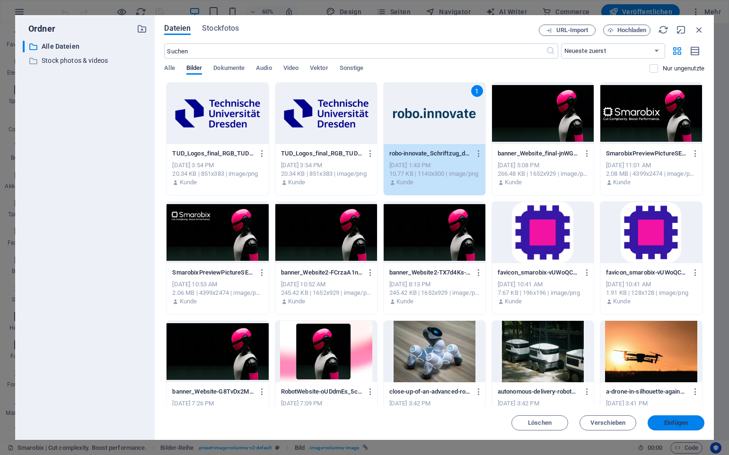
click at [673, 420] on span "Einfügen" at bounding box center [676, 423] width 24 height 6
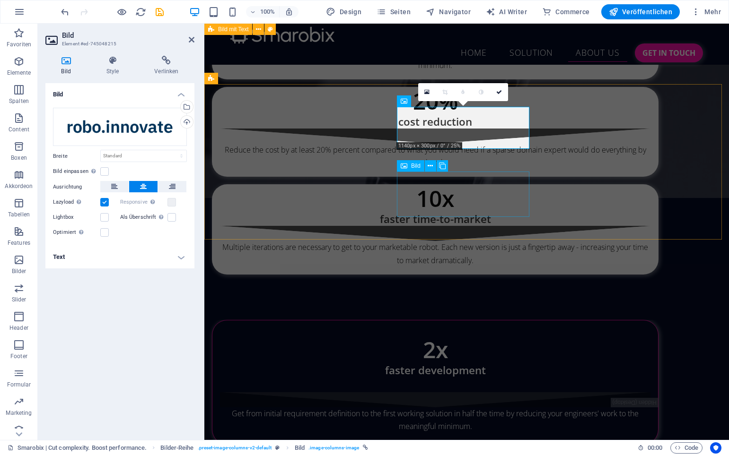
scroll to position [3801, 0]
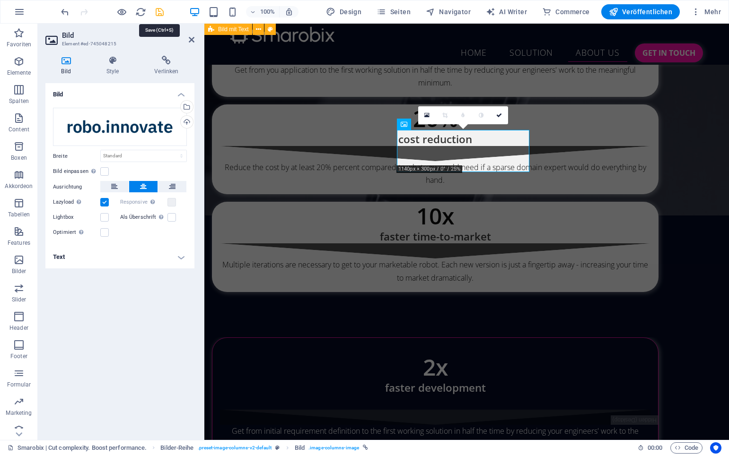
click at [156, 12] on icon "save" at bounding box center [159, 12] width 11 height 11
checkbox input "false"
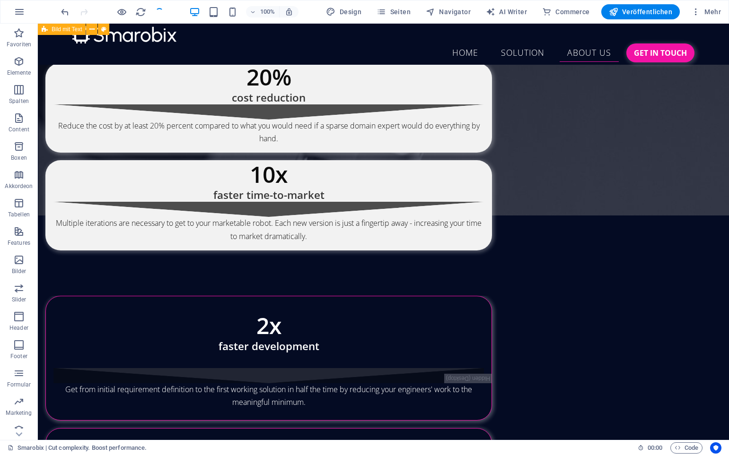
scroll to position [3535, 0]
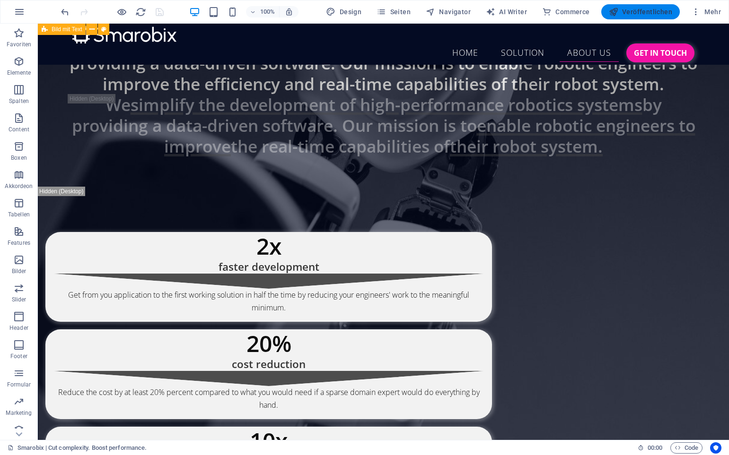
click at [648, 7] on span "Veröffentlichen" at bounding box center [640, 11] width 63 height 9
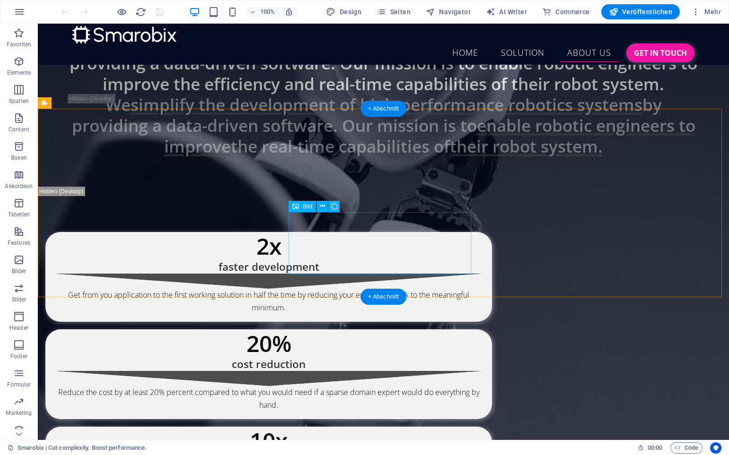
scroll to position [3533, 0]
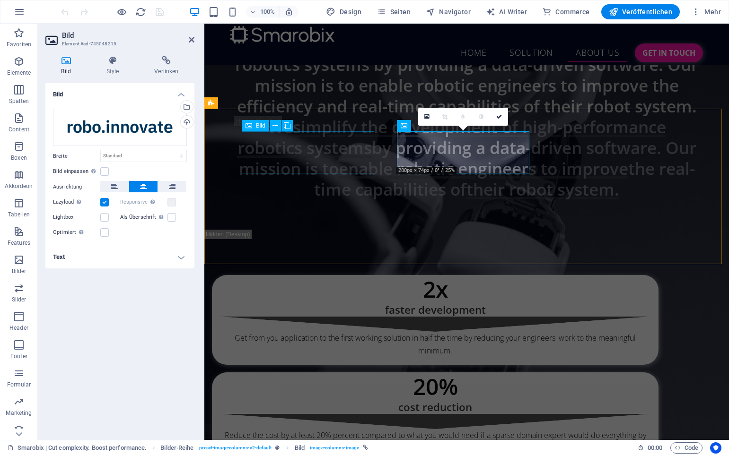
scroll to position [3800, 0]
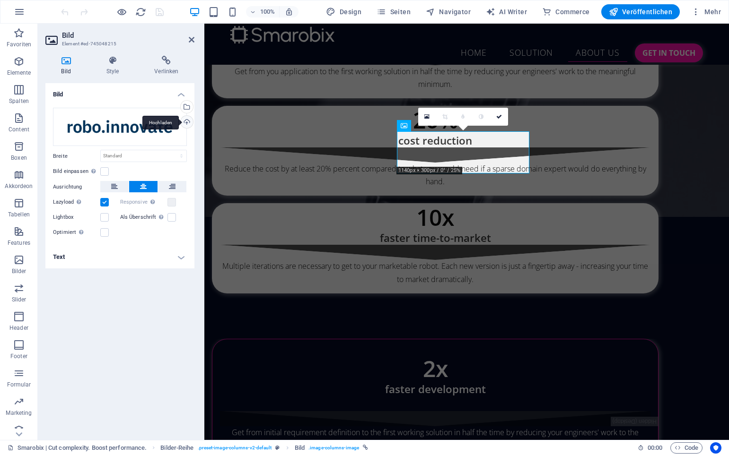
click at [187, 122] on div "Hochladen" at bounding box center [186, 123] width 14 height 14
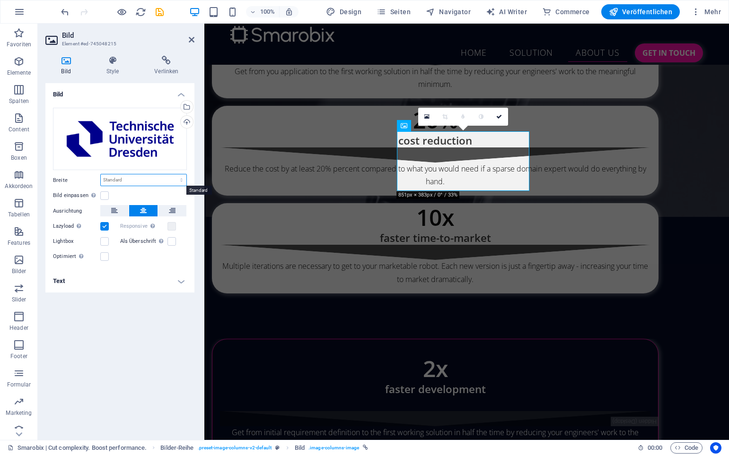
click at [127, 180] on select "Standard auto px rem % em vh vw" at bounding box center [144, 180] width 86 height 11
select select "%"
click at [173, 175] on select "Standard auto px rem % em vh vw" at bounding box center [144, 180] width 86 height 11
type input "28.4"
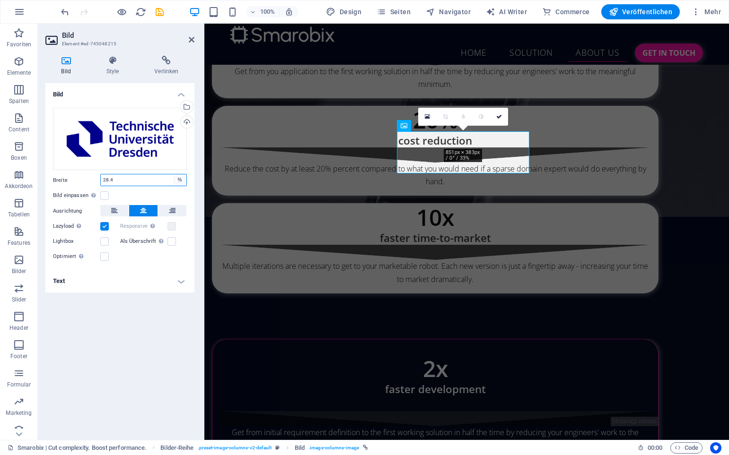
click at [179, 180] on select "Standard auto px rem % em vh vw" at bounding box center [179, 180] width 13 height 11
select select "em"
click at [173, 175] on select "Standard auto px rem % em vh vw" at bounding box center [179, 180] width 13 height 11
click at [149, 180] on input "5" at bounding box center [144, 180] width 86 height 11
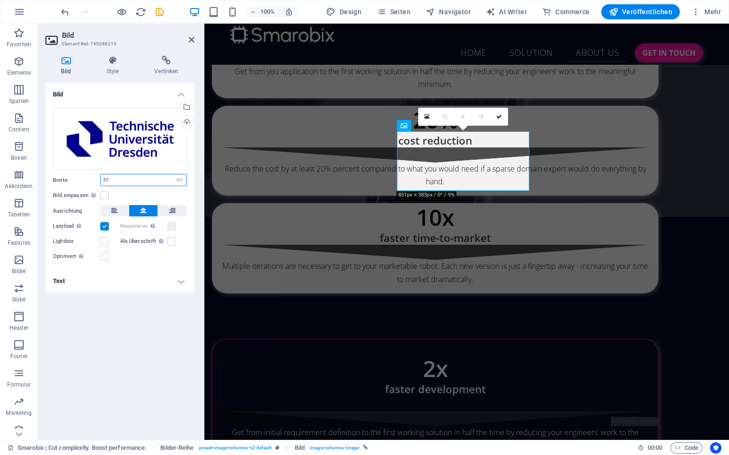
type input "5"
click at [145, 177] on input "45" at bounding box center [144, 180] width 86 height 11
type input "40"
click at [179, 182] on select "Standard auto px rem % em vh vw" at bounding box center [179, 180] width 13 height 11
select select "%"
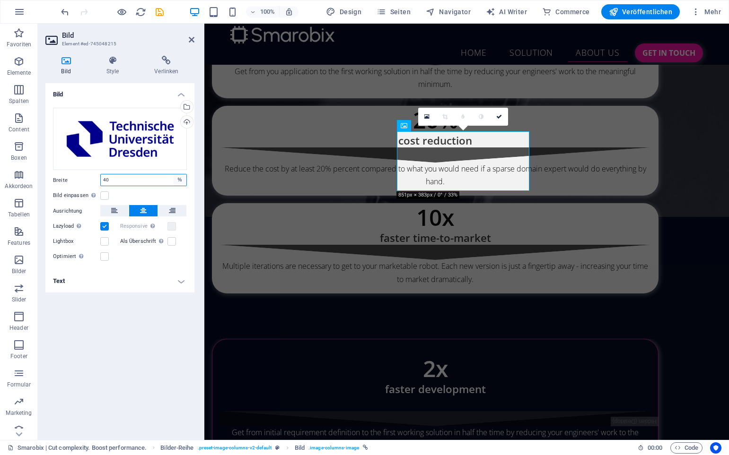
click at [173, 175] on select "Standard auto px rem % em vh vw" at bounding box center [179, 180] width 13 height 11
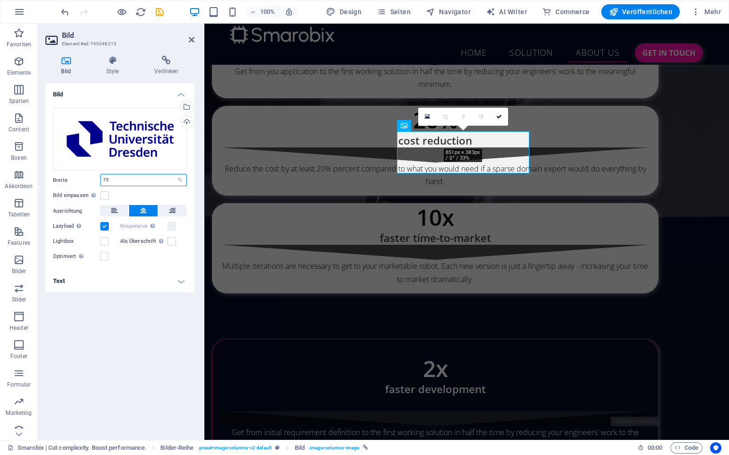
type input "75"
click at [137, 193] on div "Bild einpassen Bild automatisch anhand einer fixen Breite und Höhe einpassen" at bounding box center [120, 195] width 134 height 11
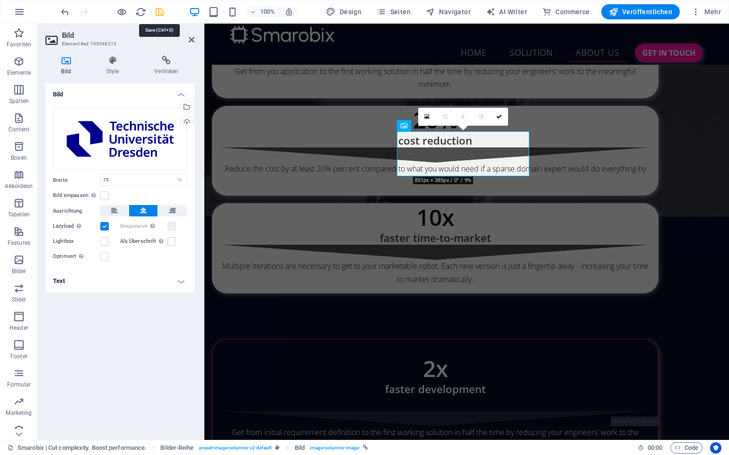
click at [161, 9] on icon "save" at bounding box center [159, 12] width 11 height 11
checkbox input "false"
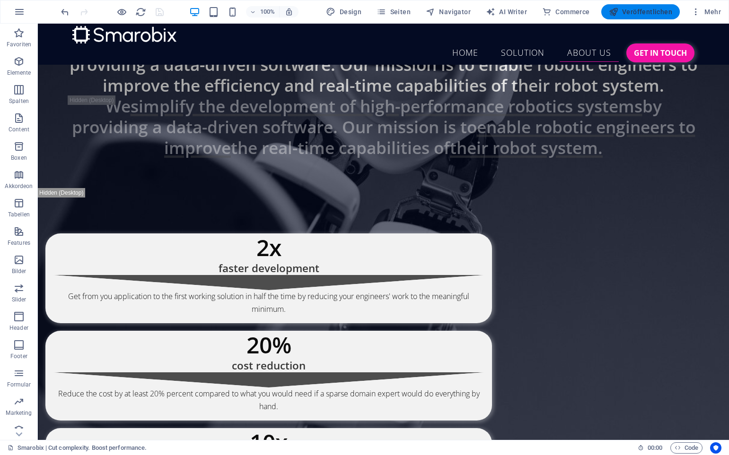
click at [633, 8] on span "Veröffentlichen" at bounding box center [640, 11] width 63 height 9
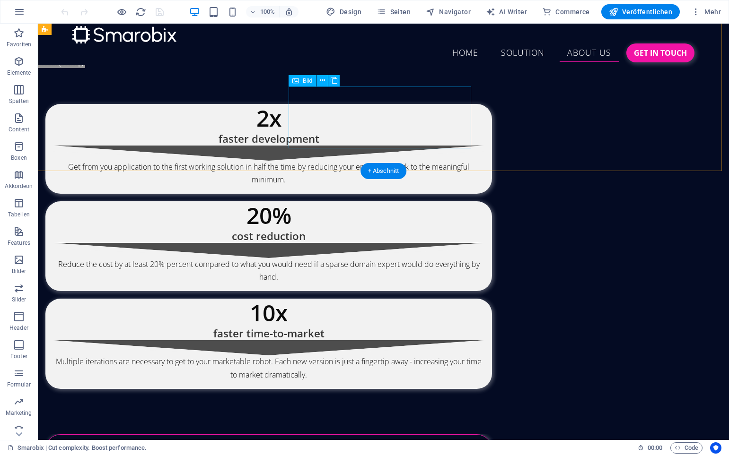
scroll to position [3522, 0]
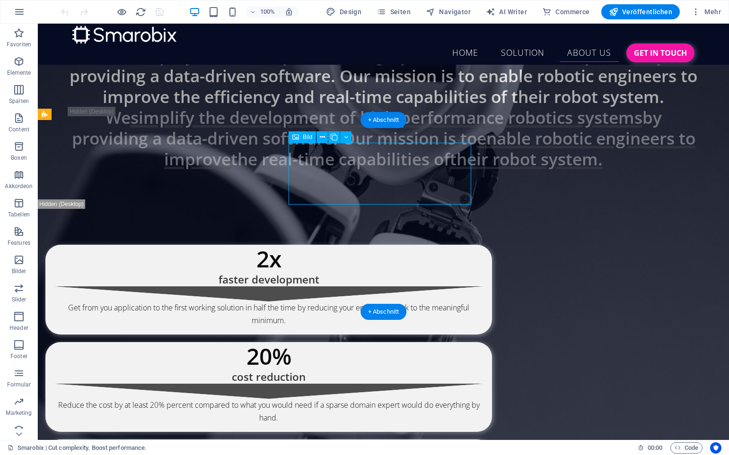
select select "%"
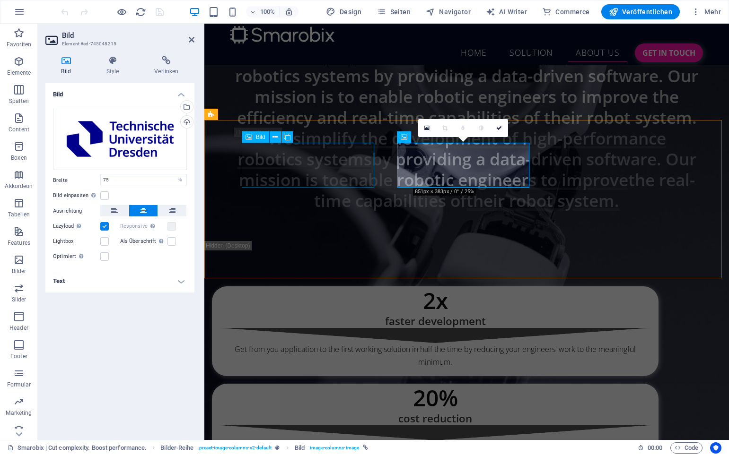
scroll to position [3788, 0]
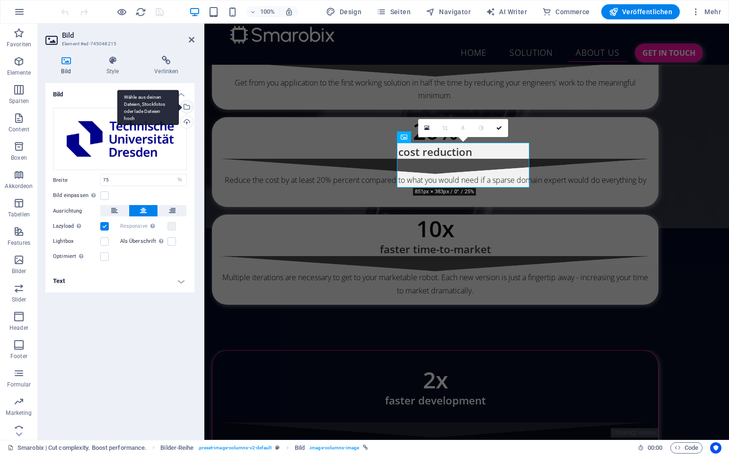
click at [187, 107] on div "Wähle aus deinen Dateien, Stockfotos oder lade Dateien hoch" at bounding box center [186, 108] width 14 height 14
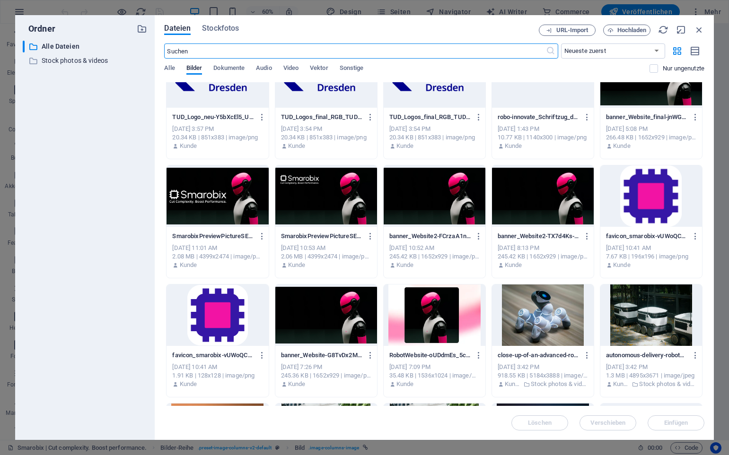
scroll to position [37, 0]
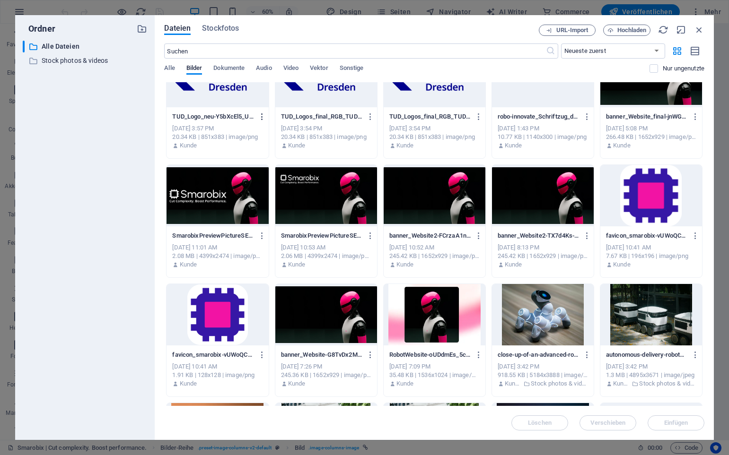
click at [262, 117] on icon "button" at bounding box center [262, 117] width 9 height 9
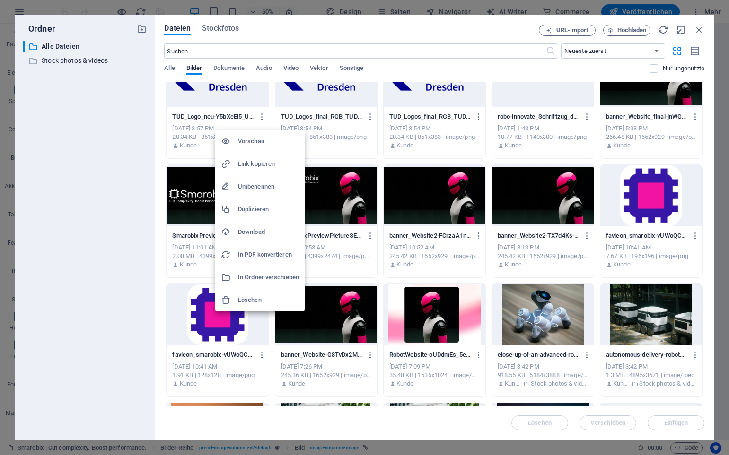
click at [205, 137] on div at bounding box center [364, 227] width 729 height 455
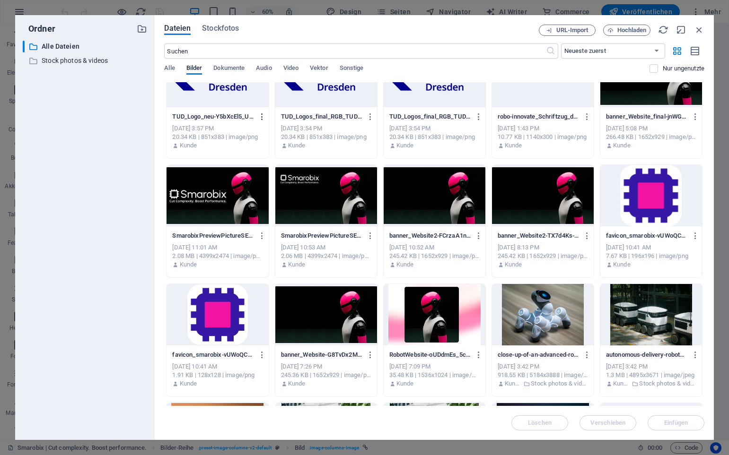
click at [261, 116] on icon "button" at bounding box center [262, 117] width 9 height 9
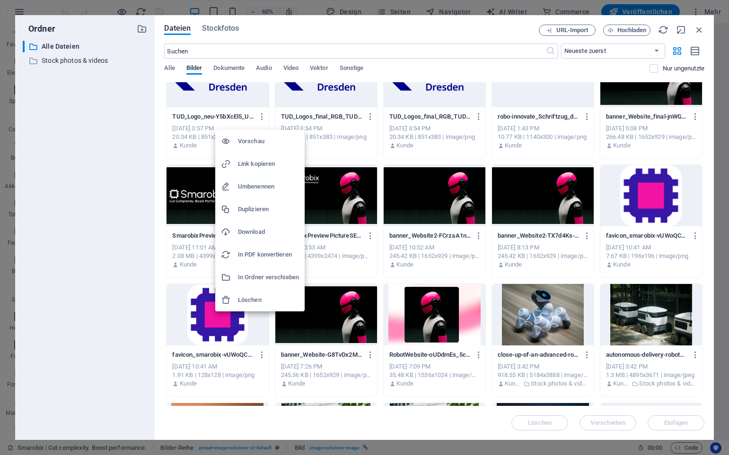
click at [253, 138] on h6 "Vorschau" at bounding box center [268, 141] width 61 height 11
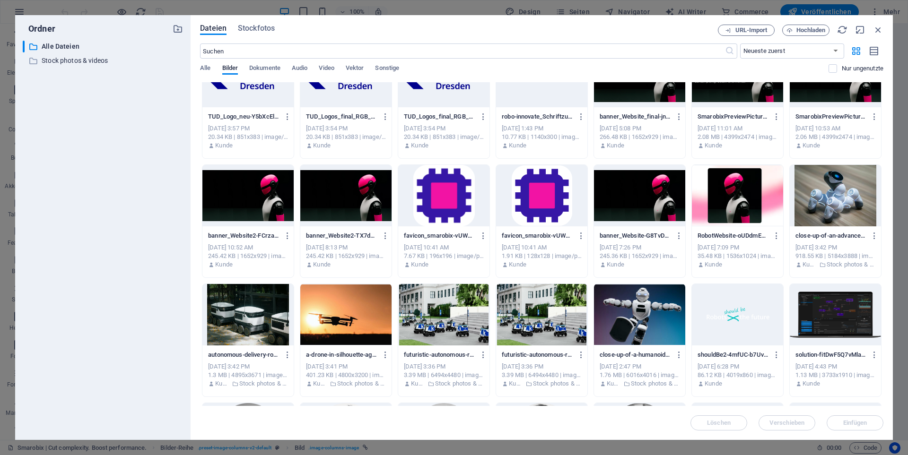
scroll to position [3920, 0]
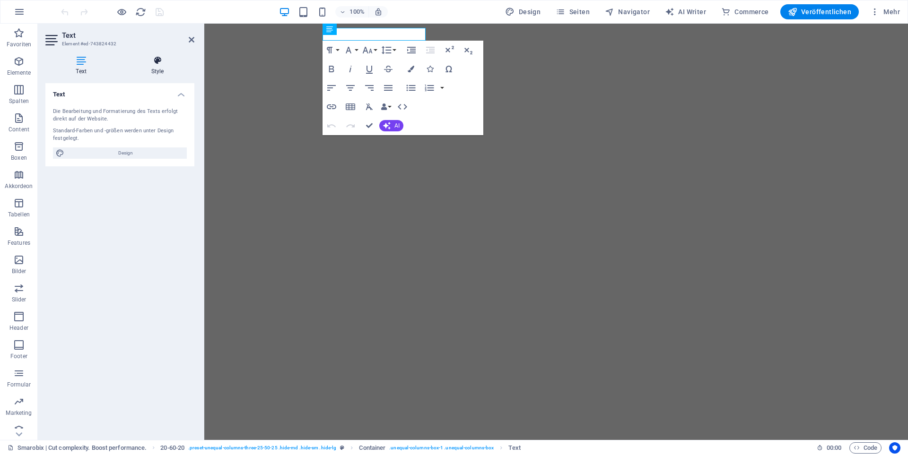
click at [160, 64] on icon at bounding box center [158, 60] width 74 height 9
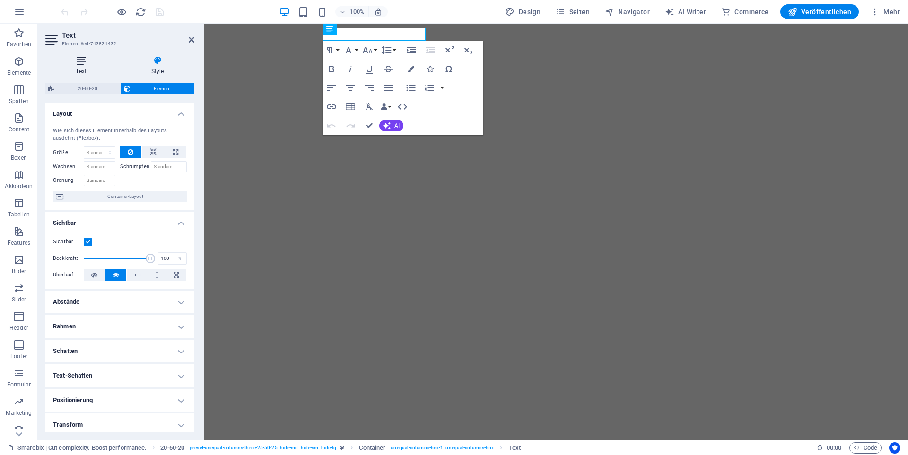
click at [79, 63] on icon at bounding box center [80, 60] width 71 height 9
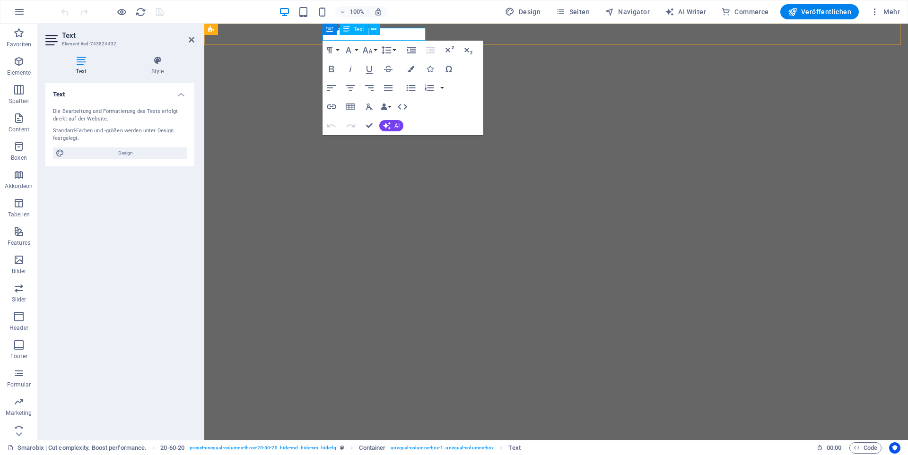
click at [361, 28] on span "Text" at bounding box center [359, 29] width 10 height 6
click at [375, 29] on icon at bounding box center [373, 30] width 5 height 10
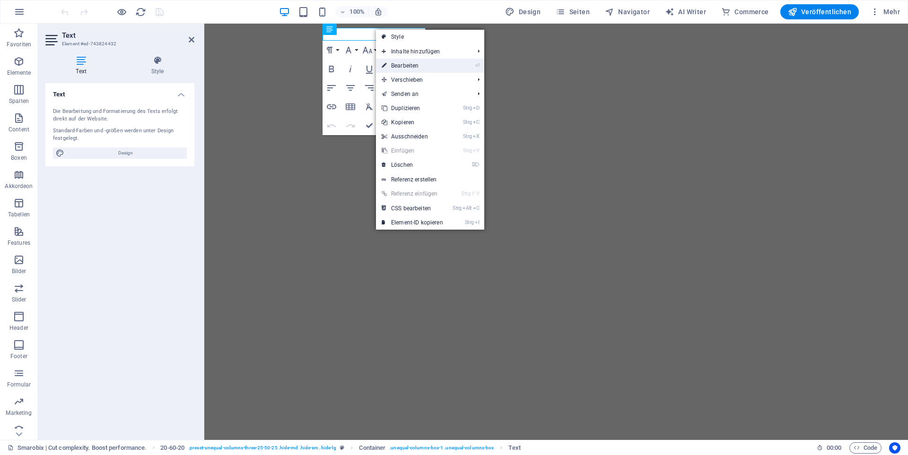
click at [402, 64] on link "⏎ Bearbeiten" at bounding box center [412, 66] width 73 height 14
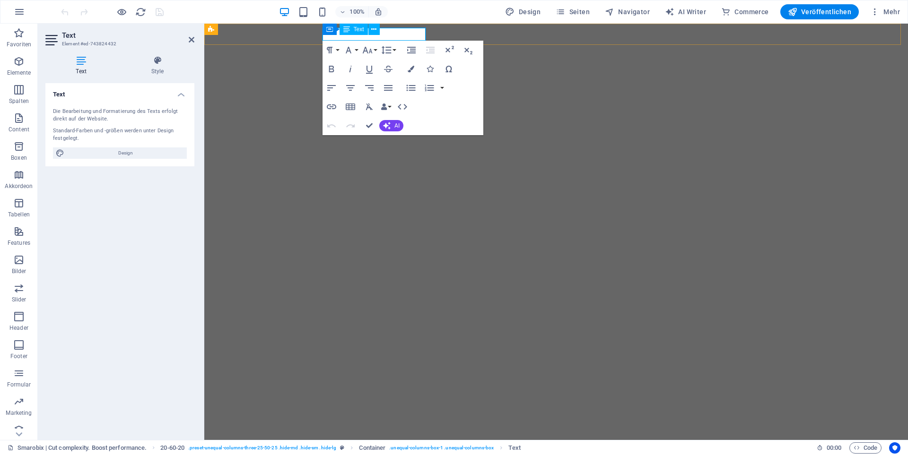
click at [367, 33] on div "Text" at bounding box center [354, 29] width 28 height 11
click at [403, 106] on icon "button" at bounding box center [402, 106] width 11 height 11
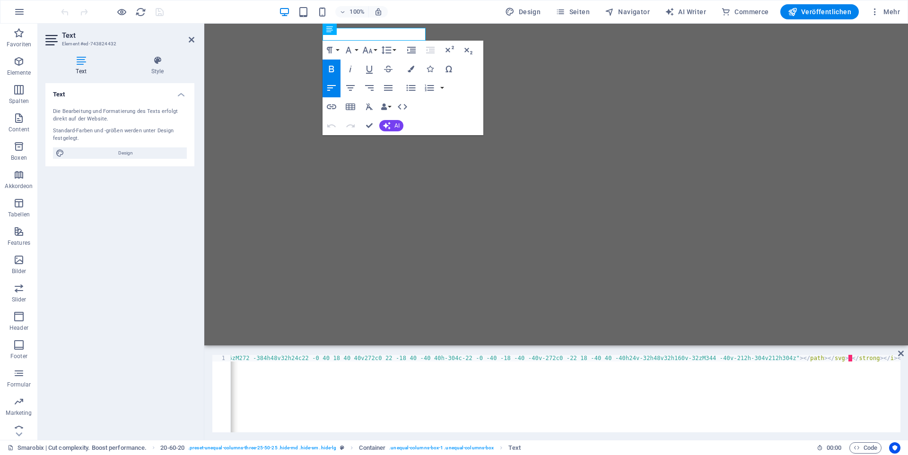
scroll to position [0, 759]
click at [841, 359] on div "< p class = "color-background" > < i class = "svg-text-icon ion-ion-android-cal…" at bounding box center [186, 399] width 1428 height 89
click at [819, 360] on div "< p class = "color-background" > < i class = "svg-text-icon ion-ion-android-cal…" at bounding box center [186, 399] width 1428 height 89
type textarea "7"
type textarea "9"
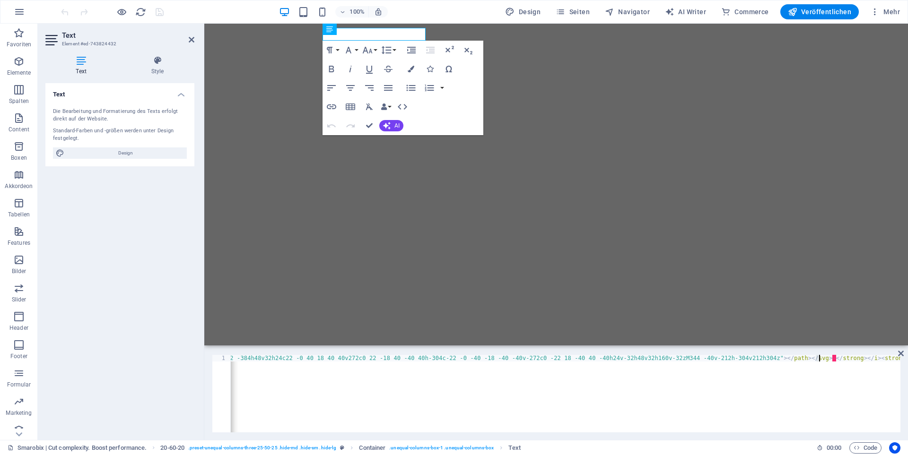
type textarea "8"
type textarea "10"
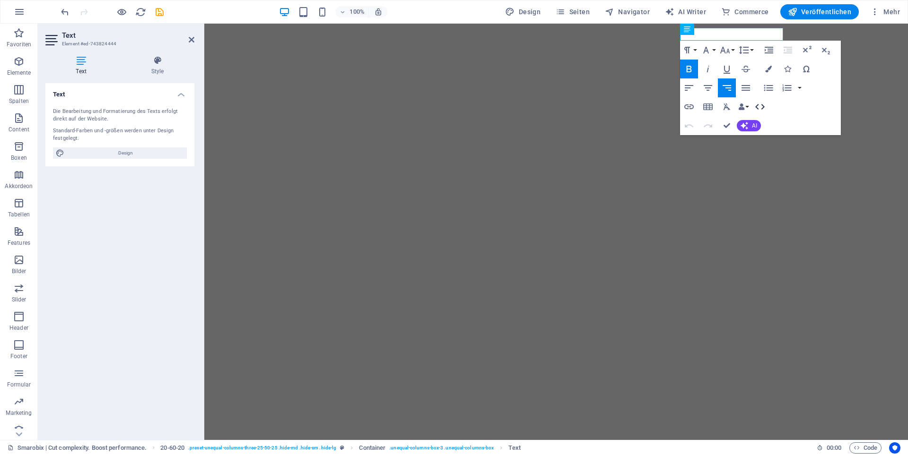
click at [764, 107] on icon "button" at bounding box center [759, 107] width 9 height 6
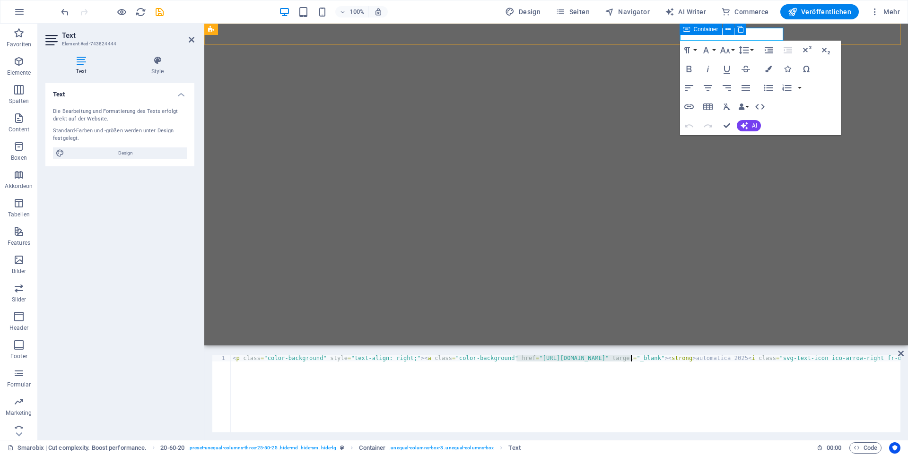
drag, startPoint x: 516, startPoint y: 359, endPoint x: 633, endPoint y: 358, distance: 116.8
paste textarea "roscon25" target="_blank"><strong>automatica 2025<i class="svg-text-icon ico-ar…"
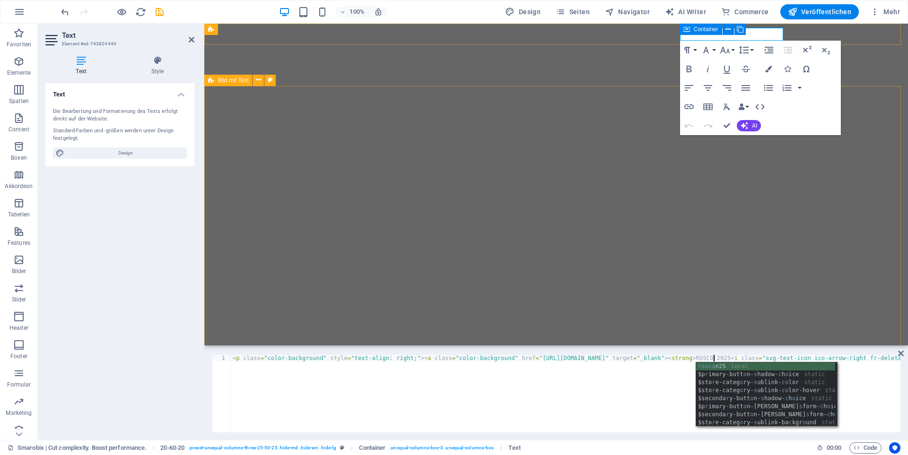
scroll to position [0, 39]
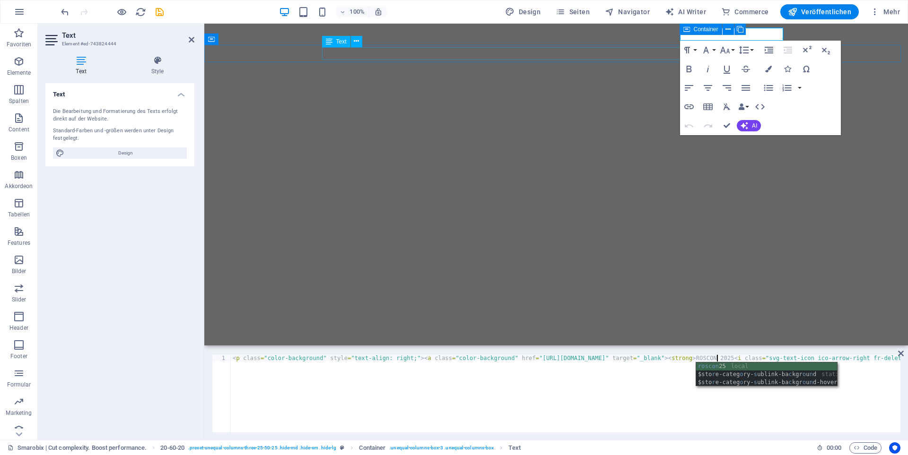
type textarea "<p class="color-background" style="text-align: right;"><a class="color-backgrou…"
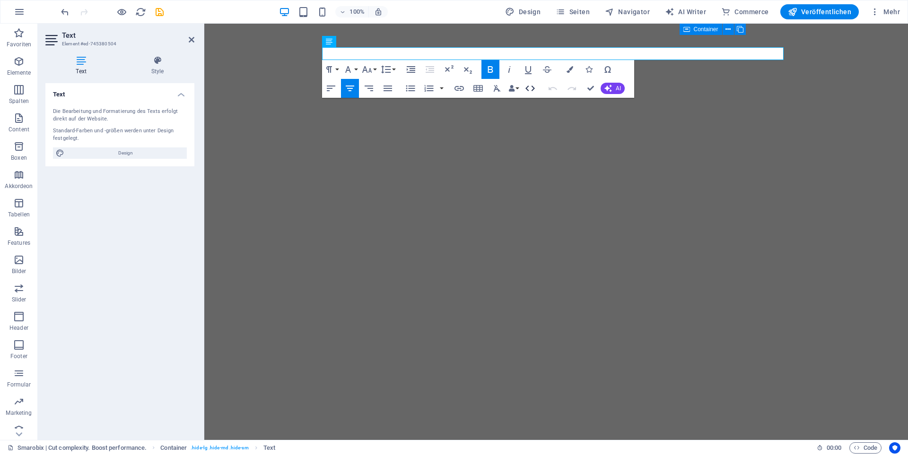
click at [530, 83] on icon "button" at bounding box center [530, 88] width 11 height 11
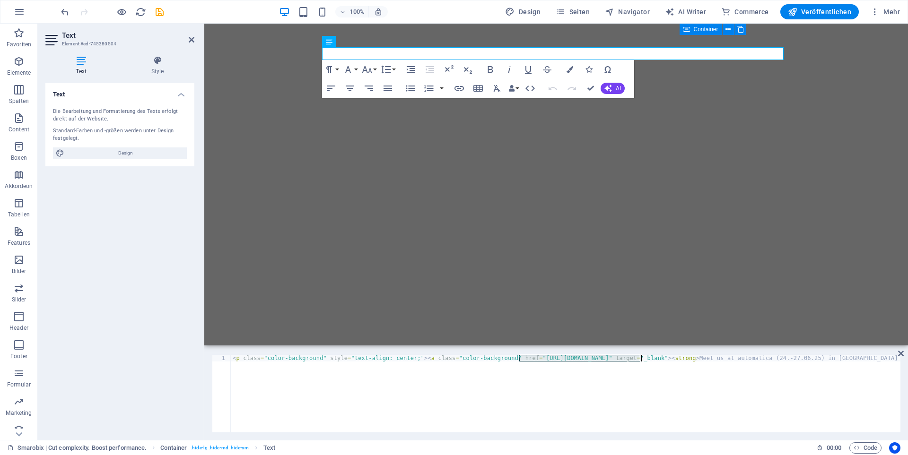
drag, startPoint x: 518, startPoint y: 359, endPoint x: 641, endPoint y: 358, distance: 123.0
paste textarea "roscon25" target="_blank"><strong>Meet us at automatica (24.-27.06.25) in [GEOG…"
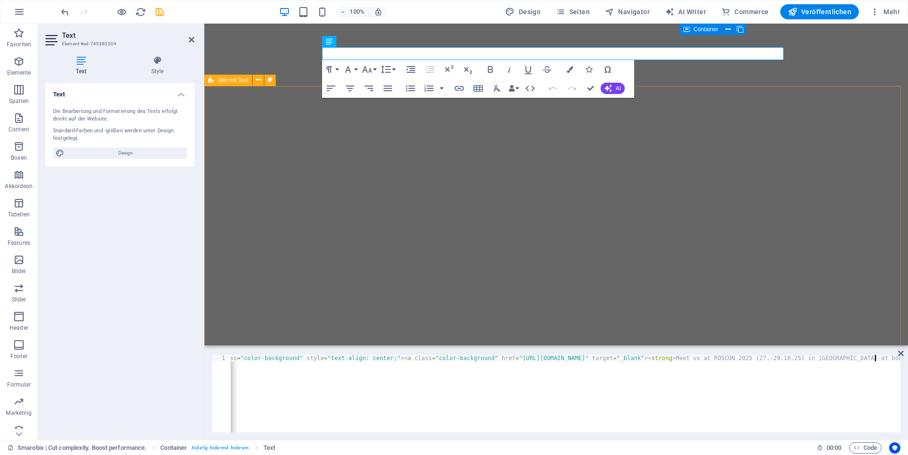
type textarea "<p class="color-background" style="text-align: center;"><a class="color-backgro…"
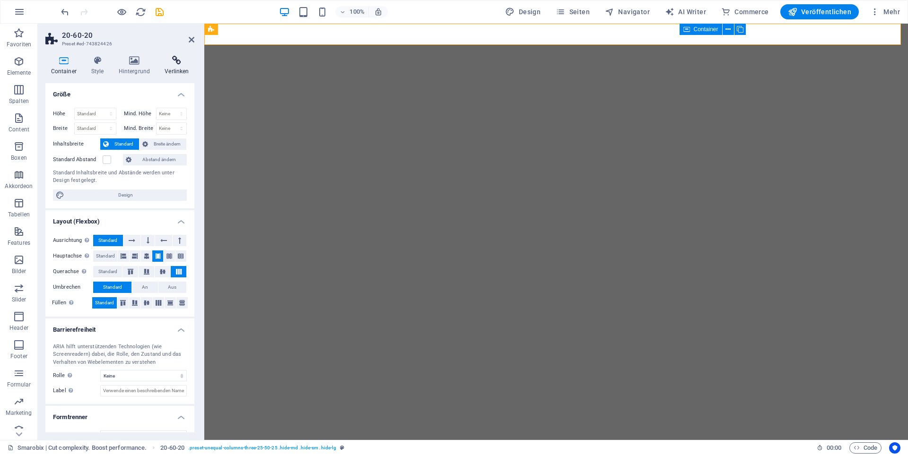
click at [169, 63] on icon at bounding box center [176, 60] width 35 height 9
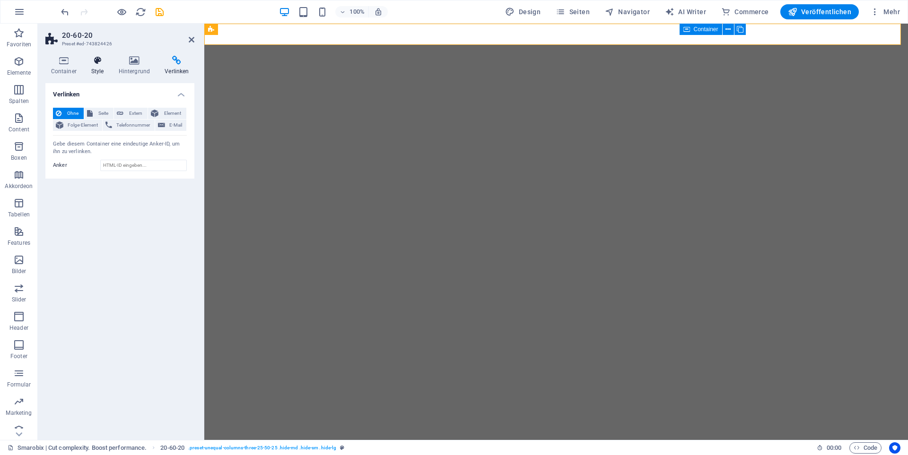
click at [97, 62] on icon at bounding box center [98, 60] width 24 height 9
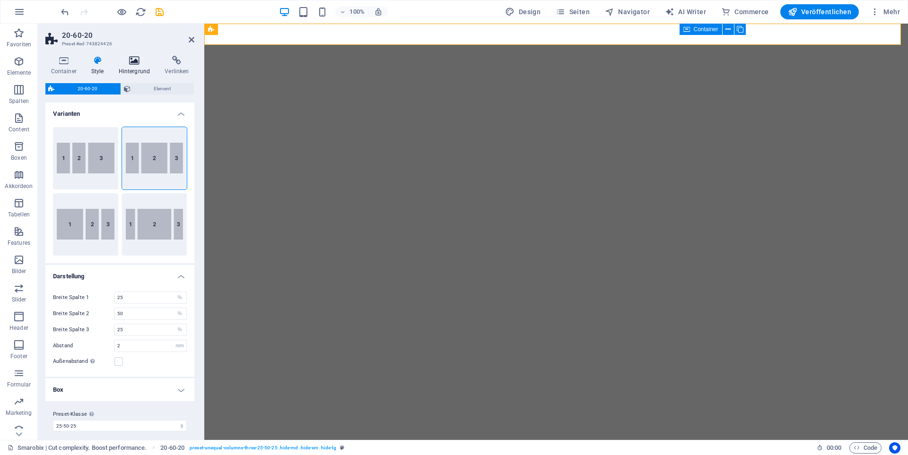
click at [131, 57] on icon at bounding box center [134, 60] width 43 height 9
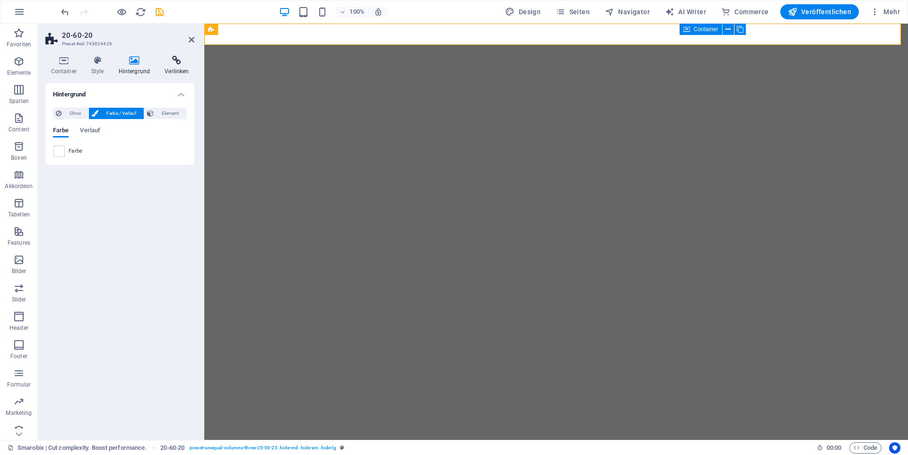
click at [180, 58] on icon at bounding box center [176, 60] width 35 height 9
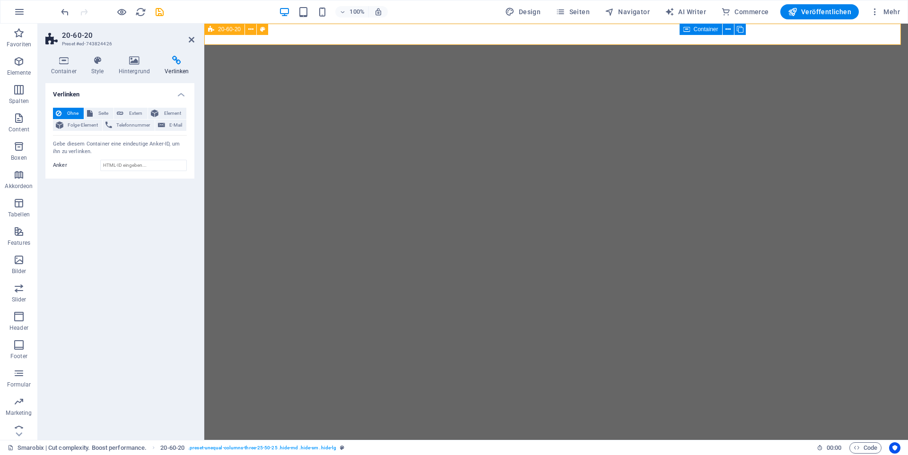
click at [235, 30] on span "20-60-20" at bounding box center [229, 29] width 23 height 6
click at [252, 29] on icon at bounding box center [250, 30] width 5 height 10
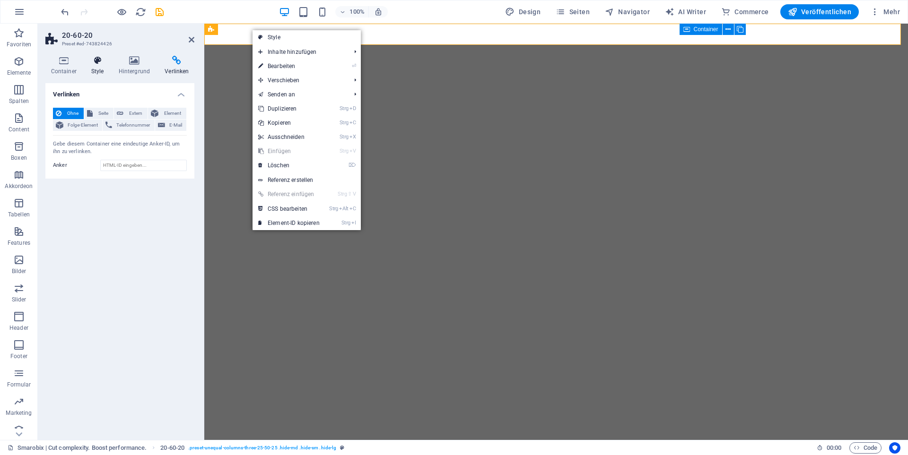
click at [95, 60] on icon at bounding box center [98, 60] width 24 height 9
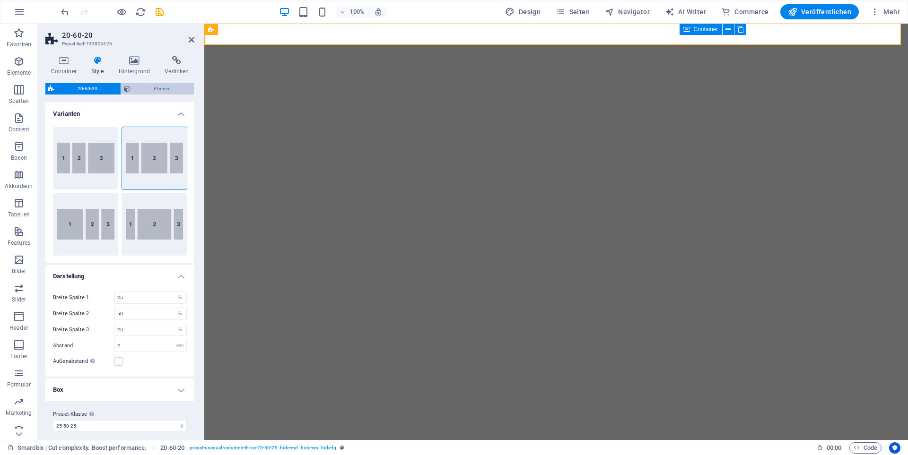
click at [176, 91] on span "Element" at bounding box center [162, 88] width 58 height 11
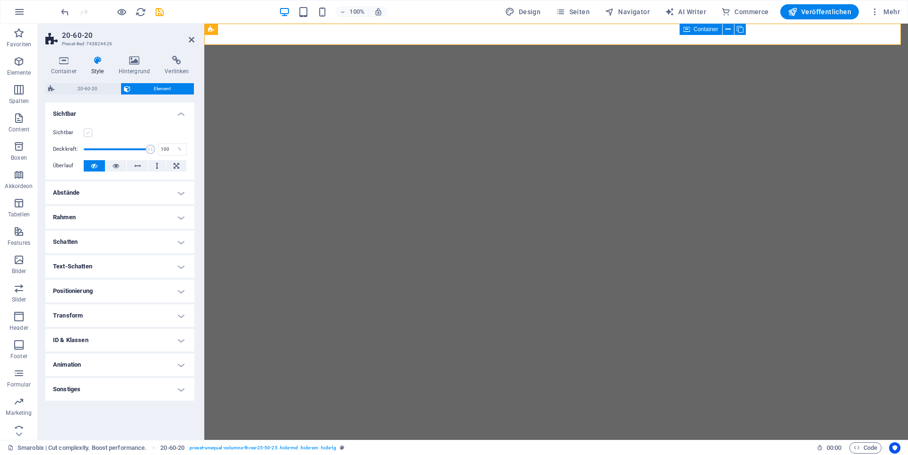
click at [85, 132] on label at bounding box center [88, 133] width 9 height 9
click at [0, 0] on input "Sichtbar" at bounding box center [0, 0] width 0 height 0
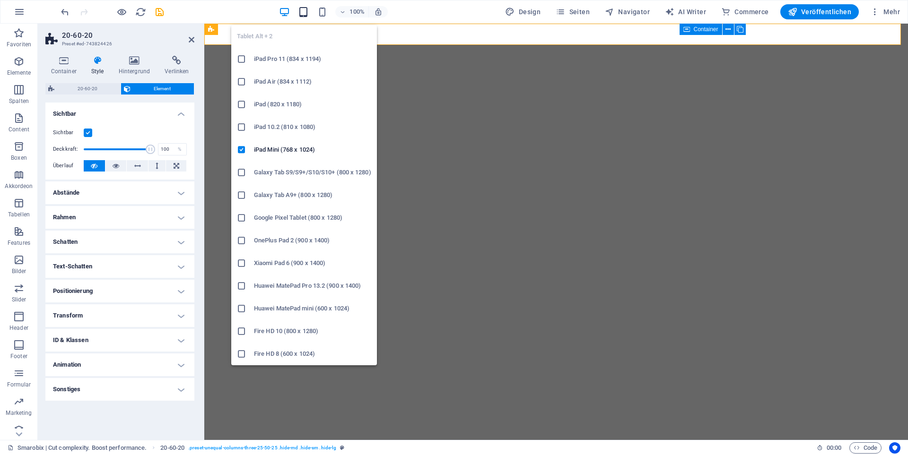
click at [307, 12] on icon "button" at bounding box center [303, 12] width 11 height 11
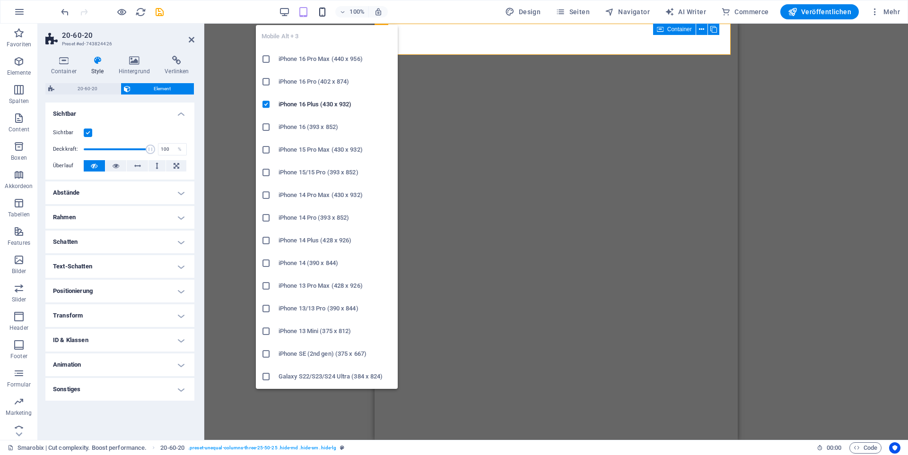
click at [325, 12] on icon "button" at bounding box center [322, 12] width 11 height 11
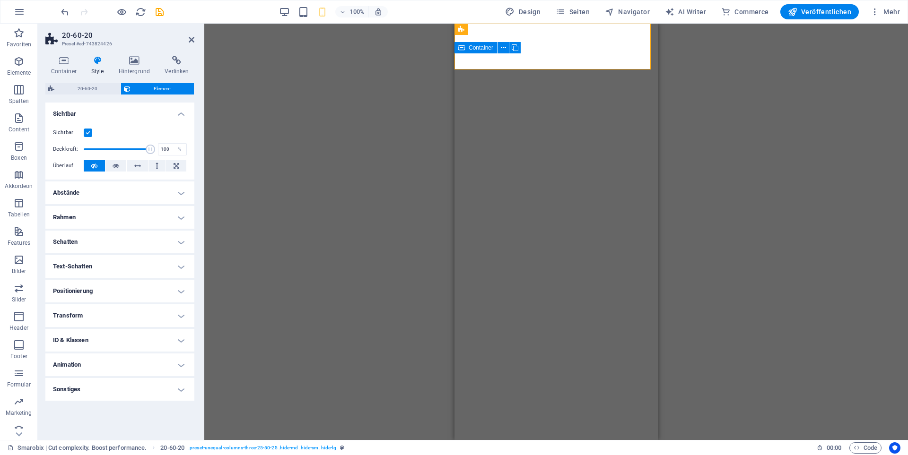
click at [85, 130] on label at bounding box center [88, 133] width 9 height 9
click at [0, 0] on input "Sichtbar" at bounding box center [0, 0] width 0 height 0
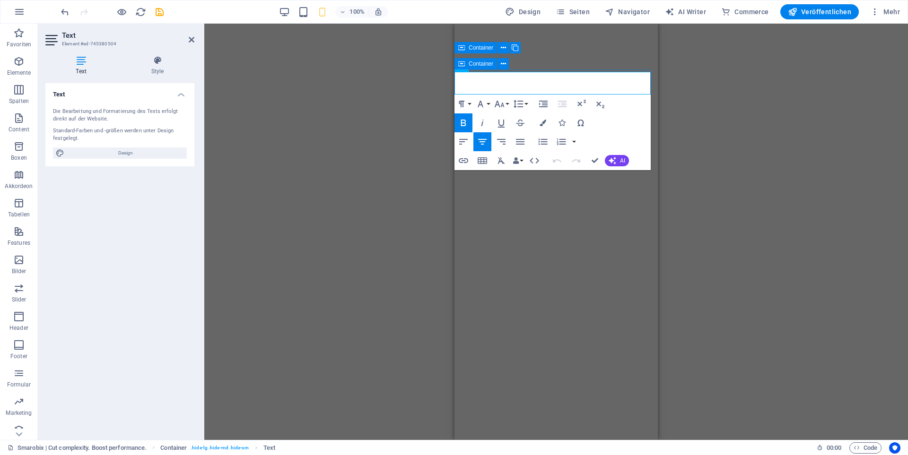
click at [481, 65] on span "Container" at bounding box center [481, 64] width 25 height 6
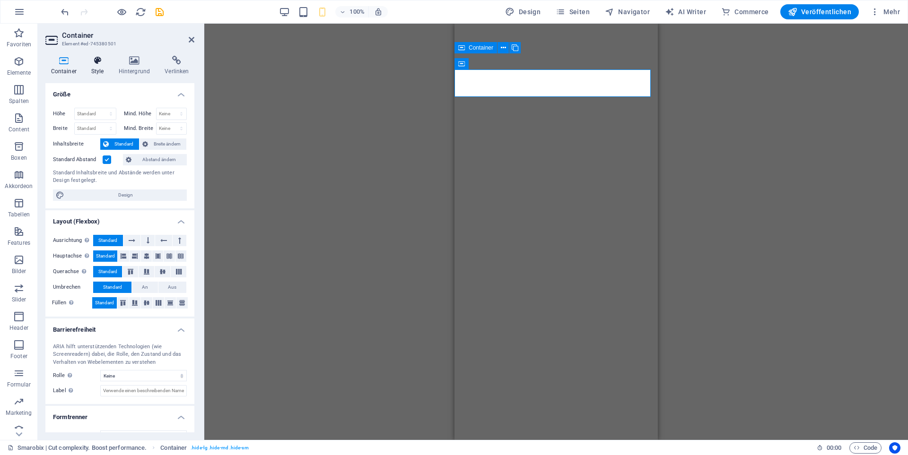
click at [95, 67] on h4 "Style" at bounding box center [99, 66] width 27 height 20
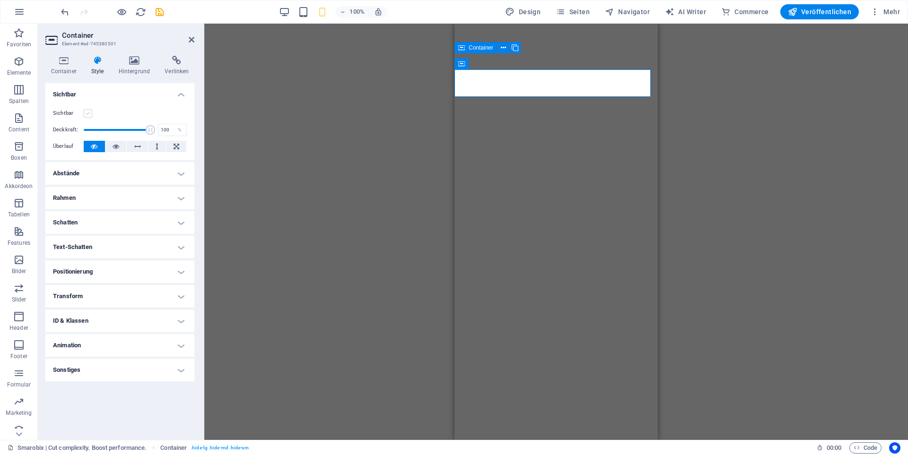
click at [88, 114] on label at bounding box center [88, 113] width 9 height 9
click at [0, 0] on input "Sichtbar" at bounding box center [0, 0] width 0 height 0
click at [355, 102] on div "H2 Bild mit Text Container 20-60-20 Container Text Container Text Container Con…" at bounding box center [556, 232] width 704 height 417
click at [305, 154] on div "H2 Bild mit Text Container 20-60-20 Container Text Container Text Container Con…" at bounding box center [556, 232] width 704 height 417
click at [159, 10] on icon "save" at bounding box center [159, 12] width 11 height 11
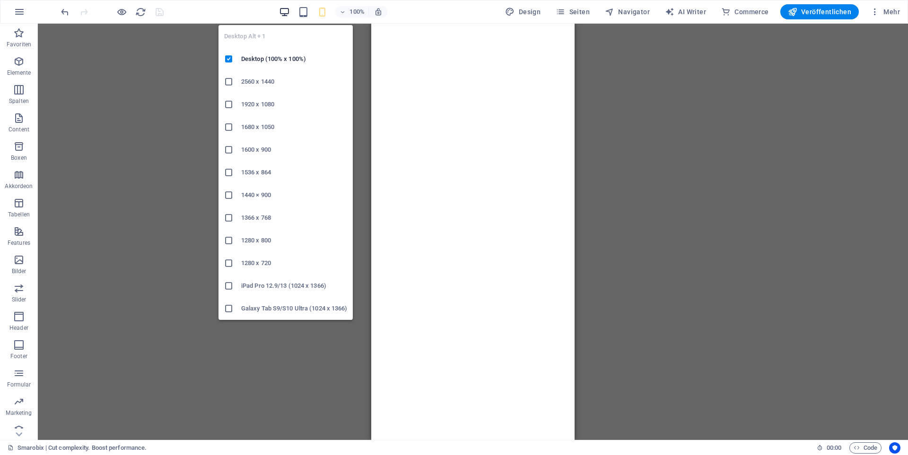
click at [289, 14] on icon "button" at bounding box center [284, 12] width 11 height 11
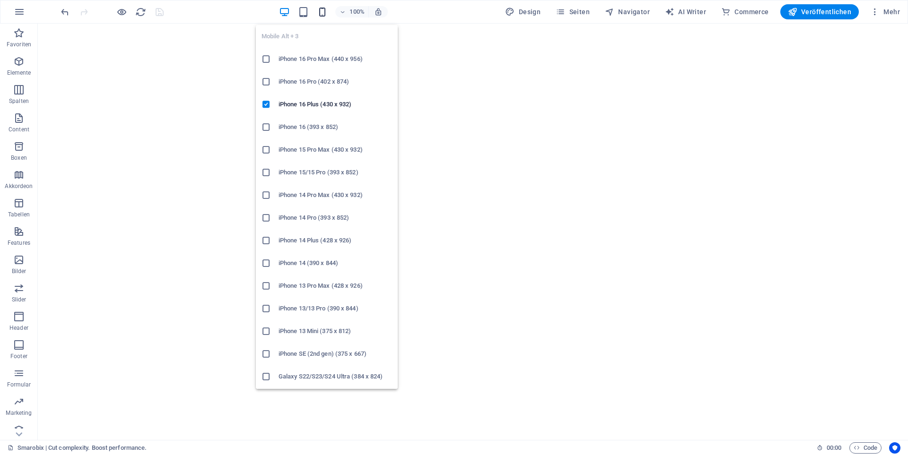
click at [321, 9] on icon "button" at bounding box center [322, 12] width 11 height 11
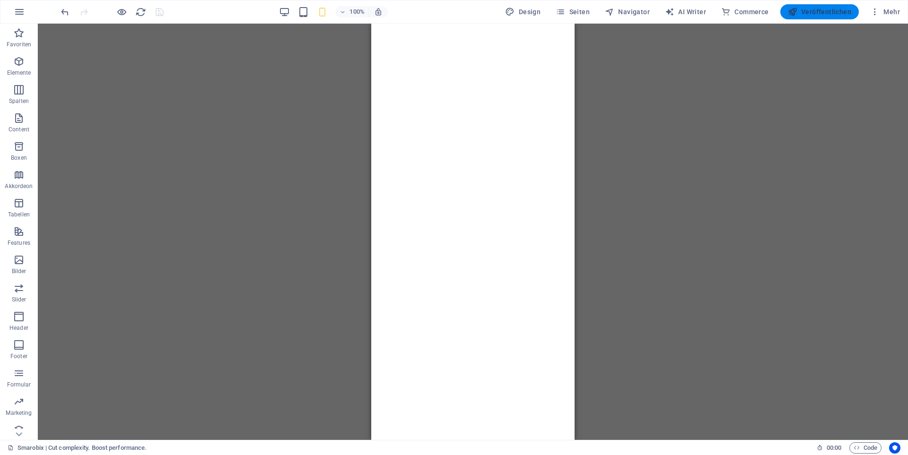
click at [805, 14] on span "Veröffentlichen" at bounding box center [819, 11] width 63 height 9
